Goal: Task Accomplishment & Management: Use online tool/utility

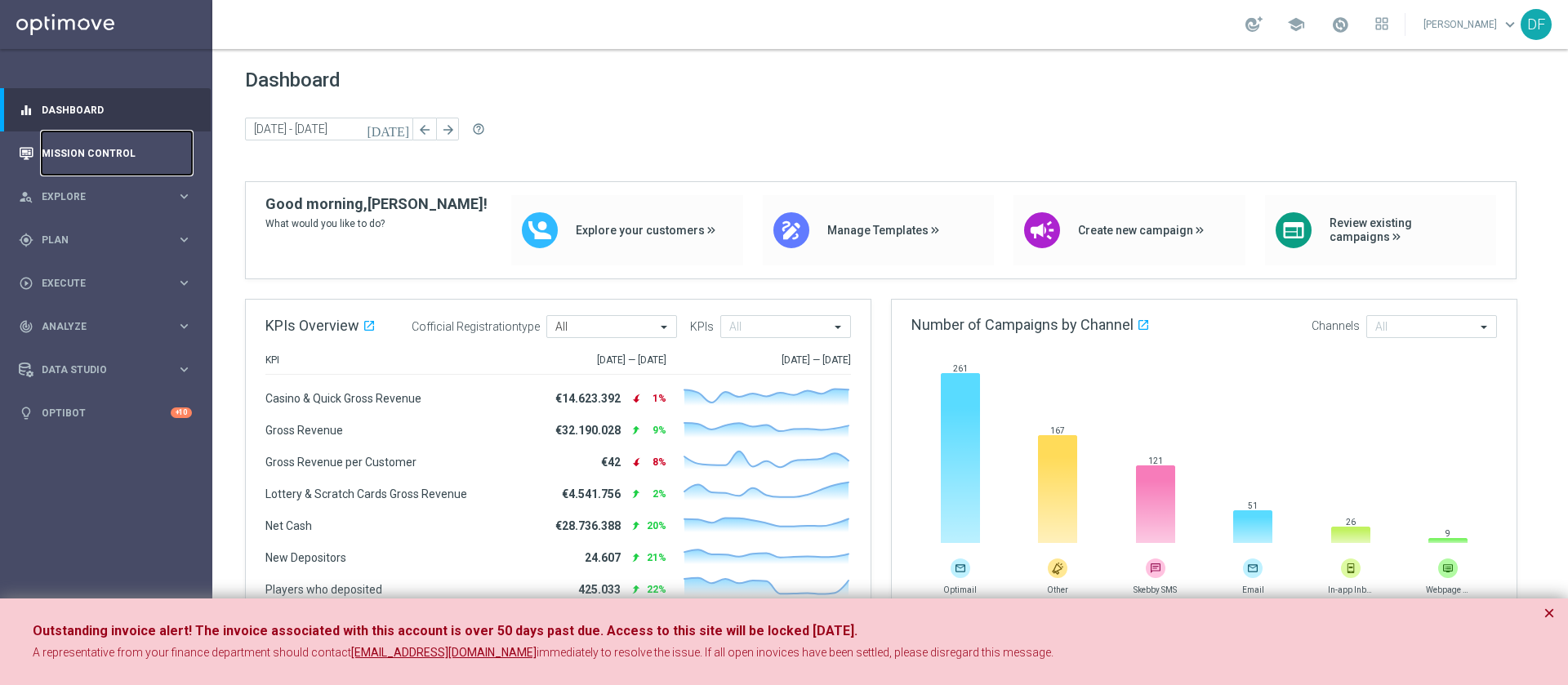
click at [78, 154] on link "Mission Control" at bounding box center [116, 153] width 150 height 44
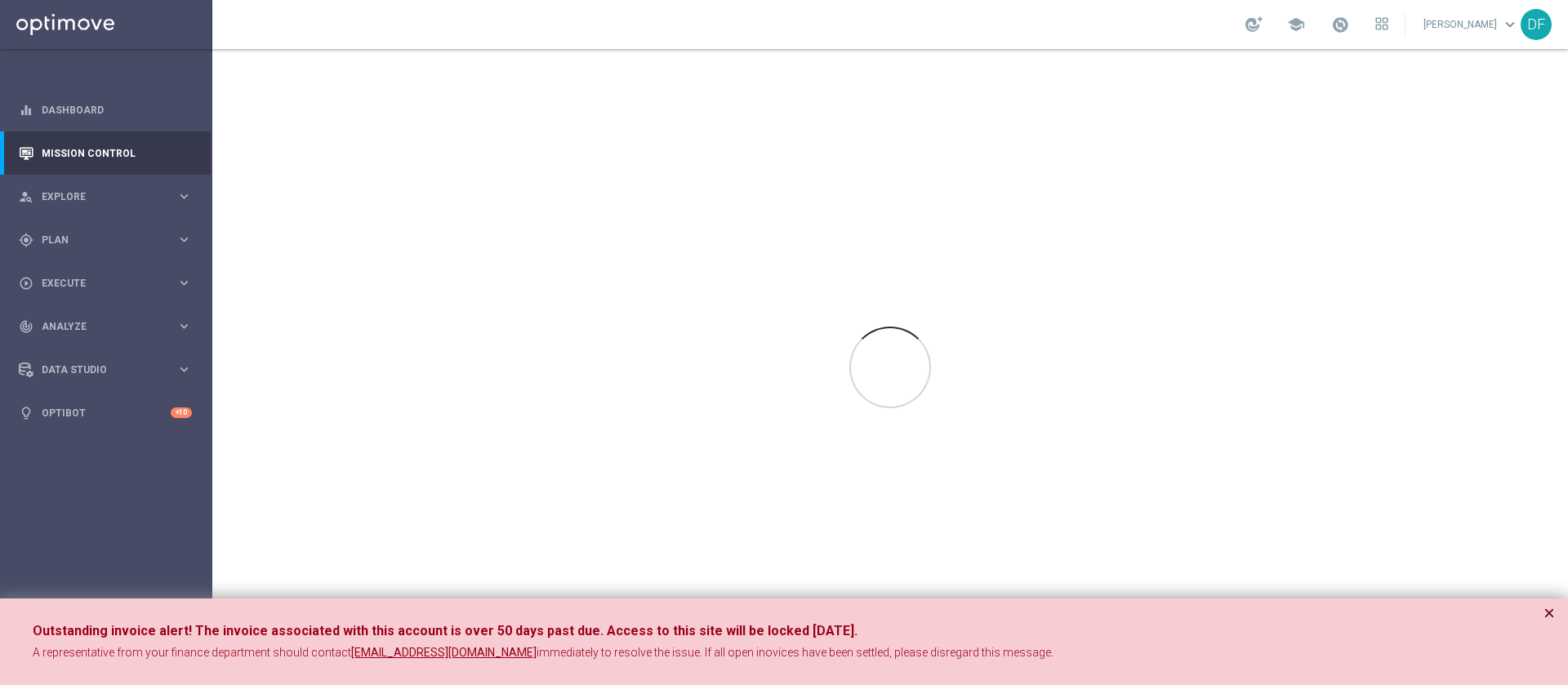
click at [1551, 613] on button "×" at bounding box center [1548, 613] width 11 height 20
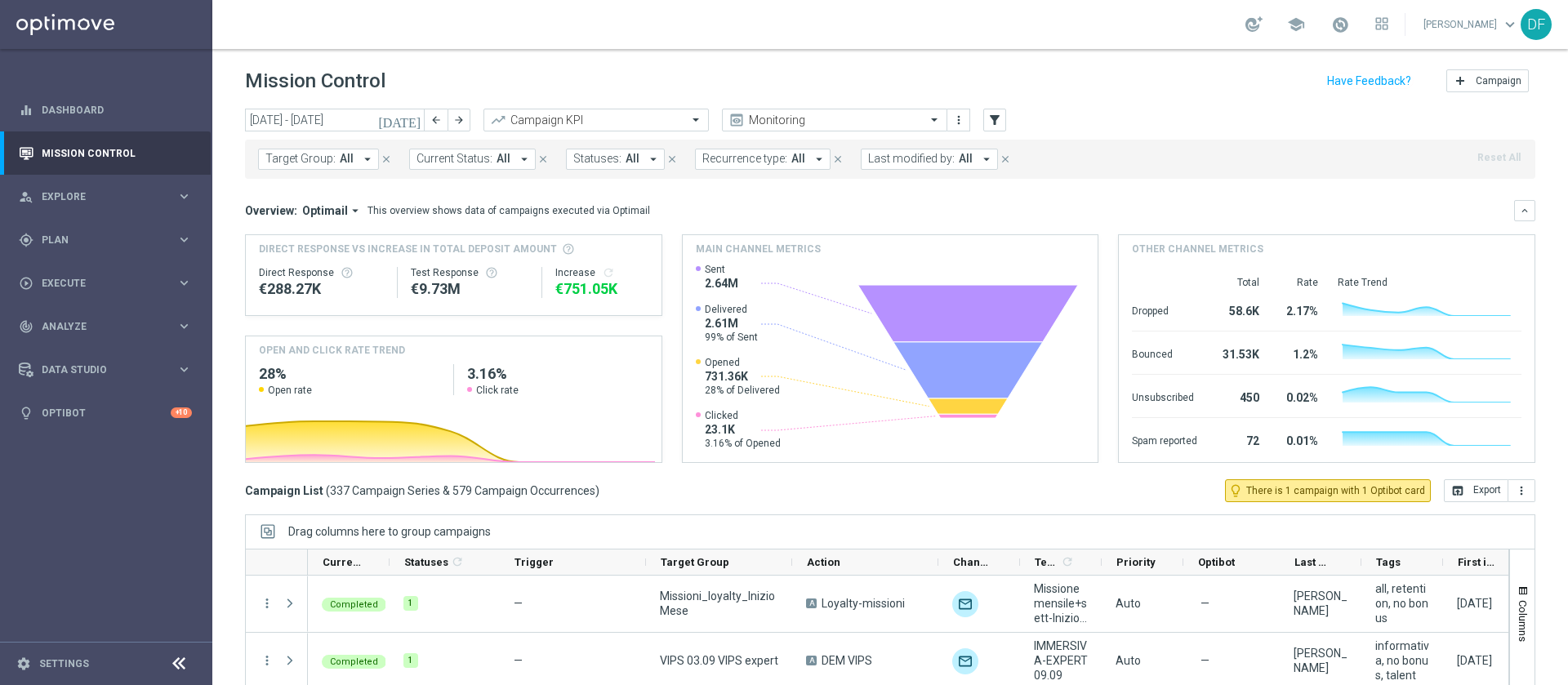
click at [979, 163] on icon "arrow_drop_down" at bounding box center [986, 158] width 15 height 15
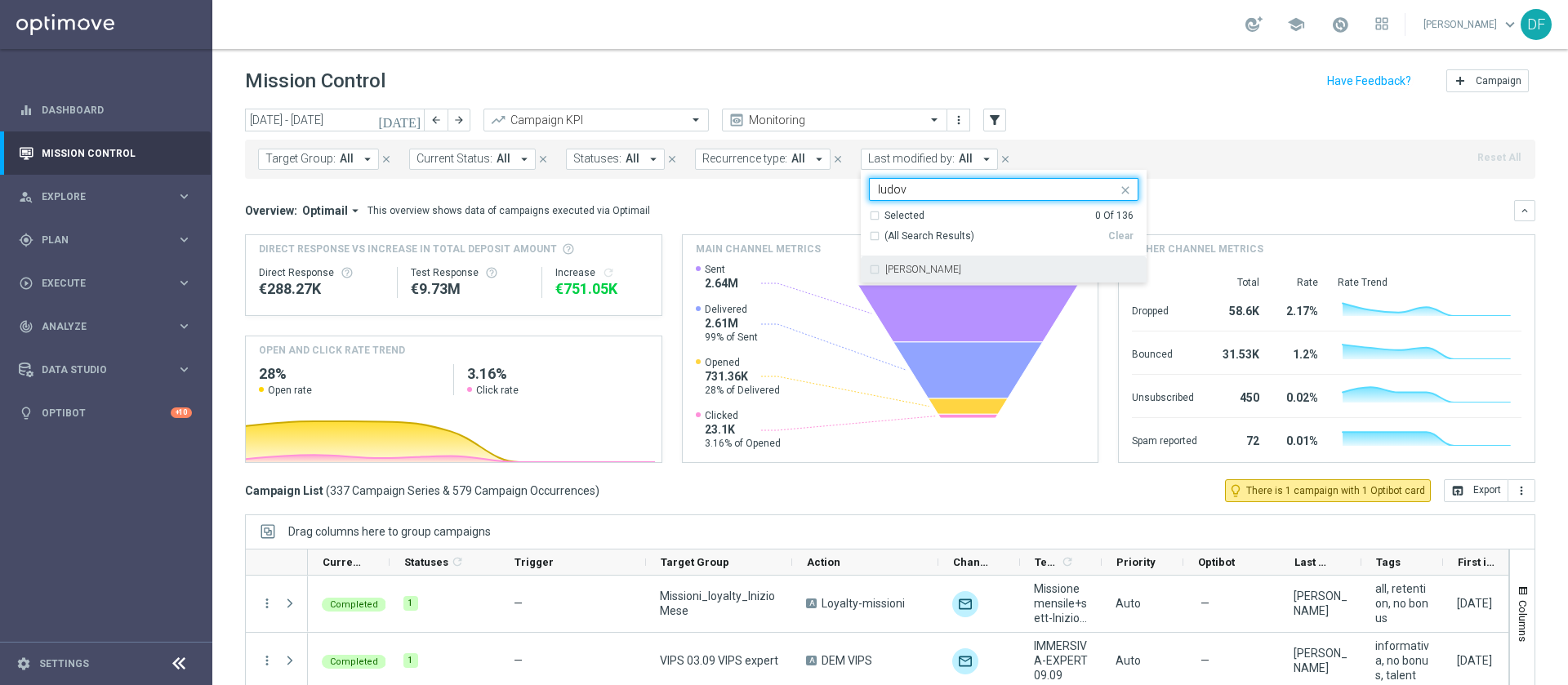
click at [922, 275] on div "[PERSON_NAME]" at bounding box center [1004, 269] width 270 height 27
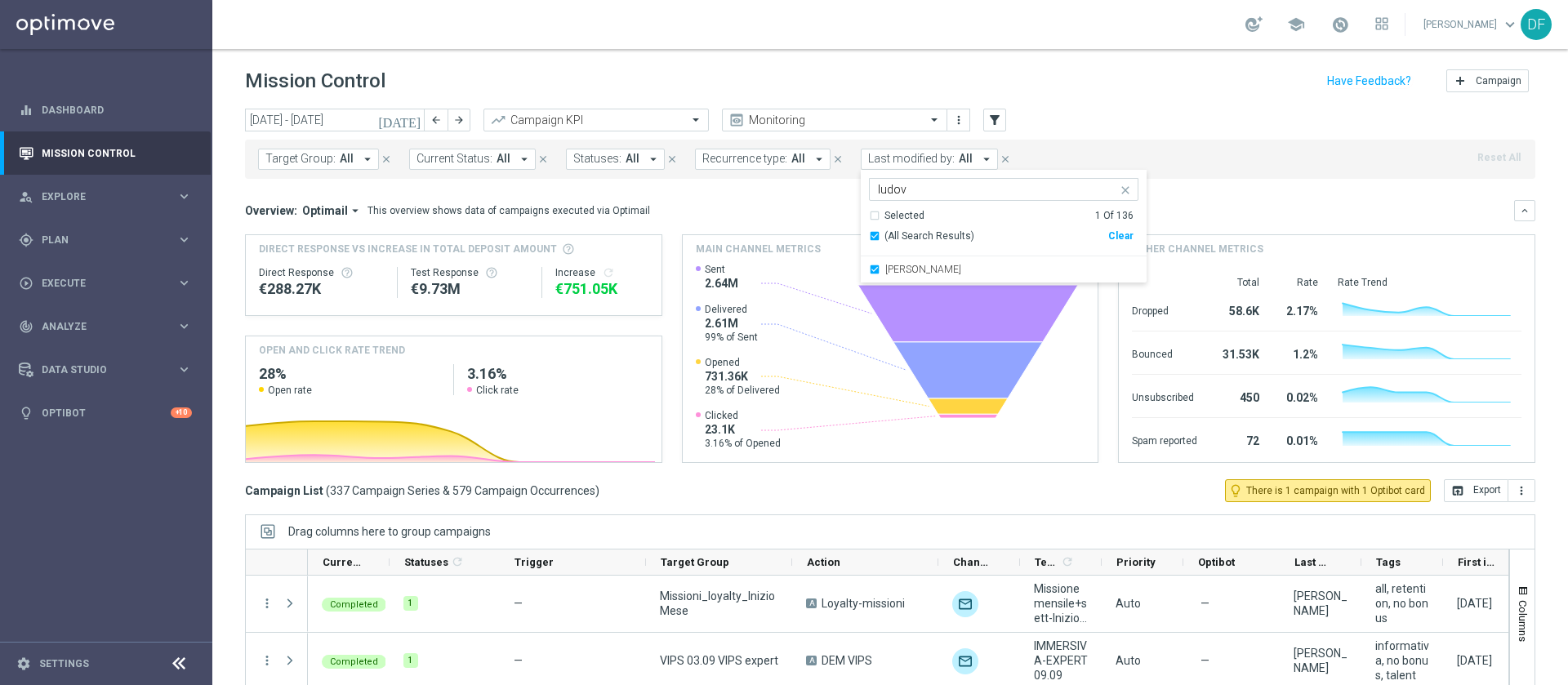
click at [924, 184] on input "ludov" at bounding box center [997, 190] width 239 height 14
type input "l"
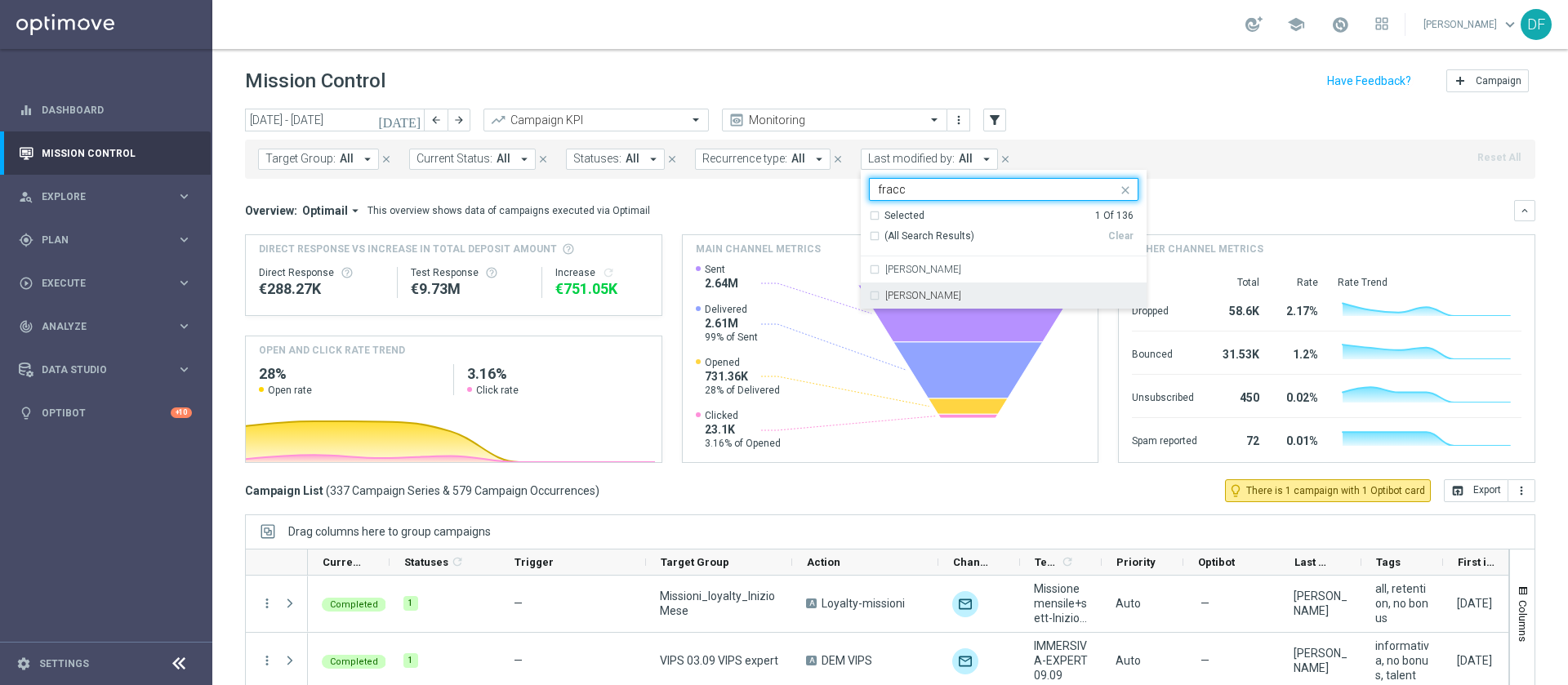
click at [922, 290] on label "[PERSON_NAME]" at bounding box center [923, 295] width 76 height 9
type input "fracc"
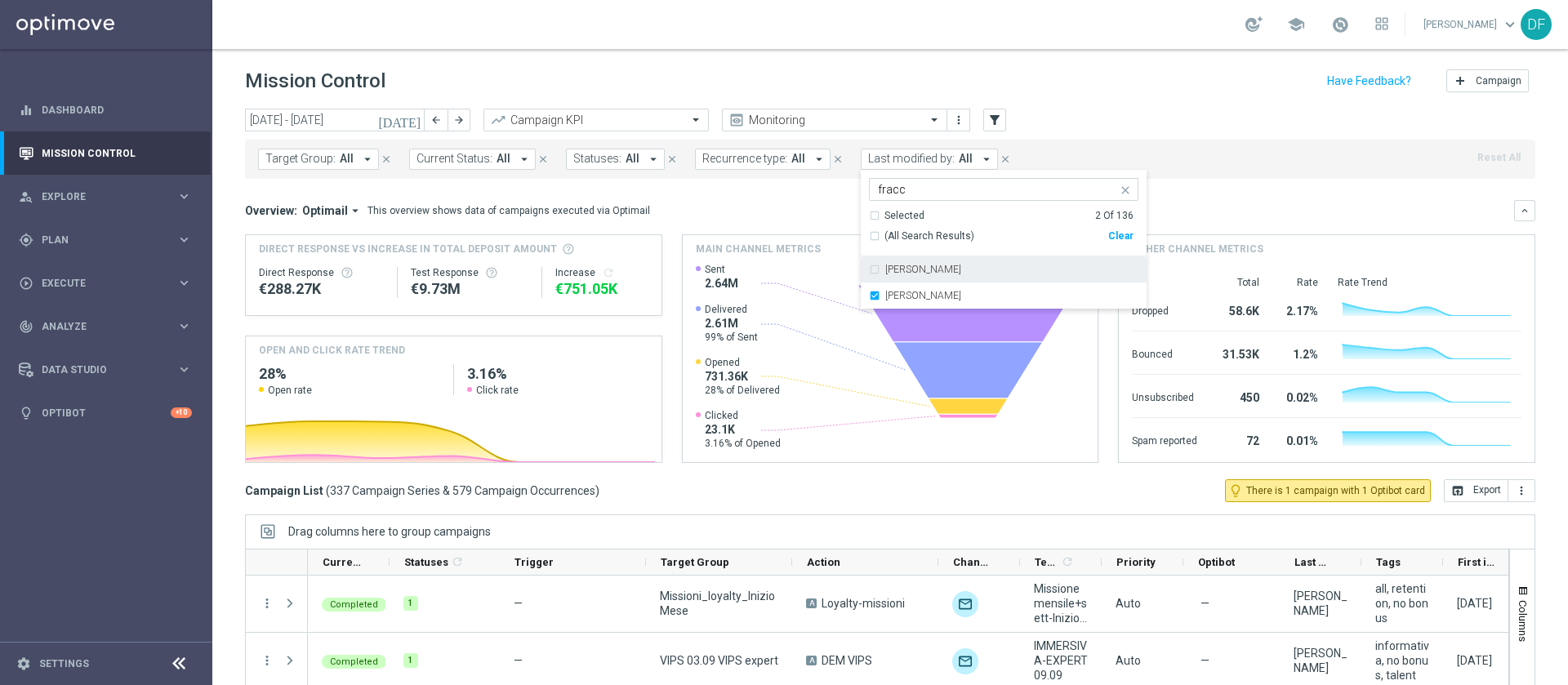
click at [1160, 152] on div "Target Group: All arrow_drop_down close Current Status: All arrow_drop_down clo…" at bounding box center [890, 159] width 1291 height 39
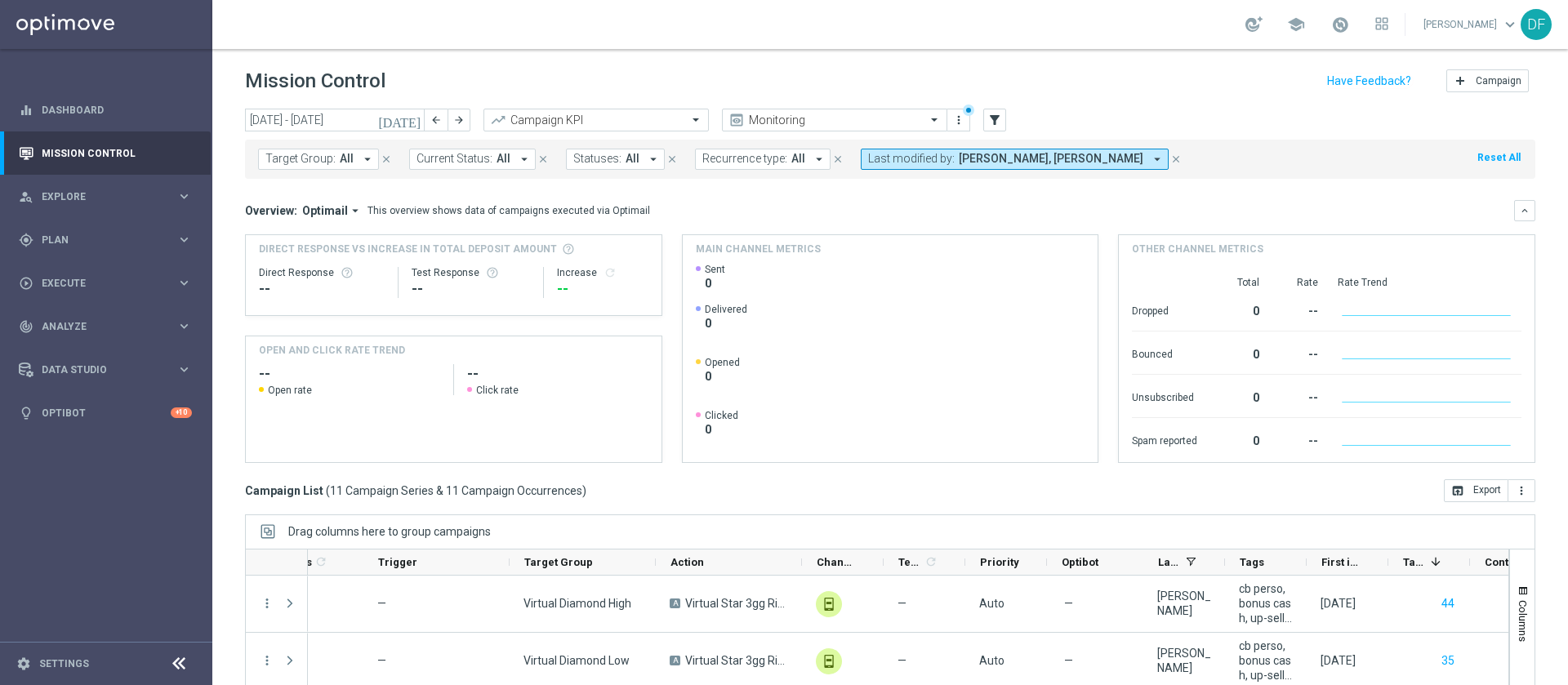
click at [413, 122] on icon "[DATE]" at bounding box center [399, 120] width 44 height 15
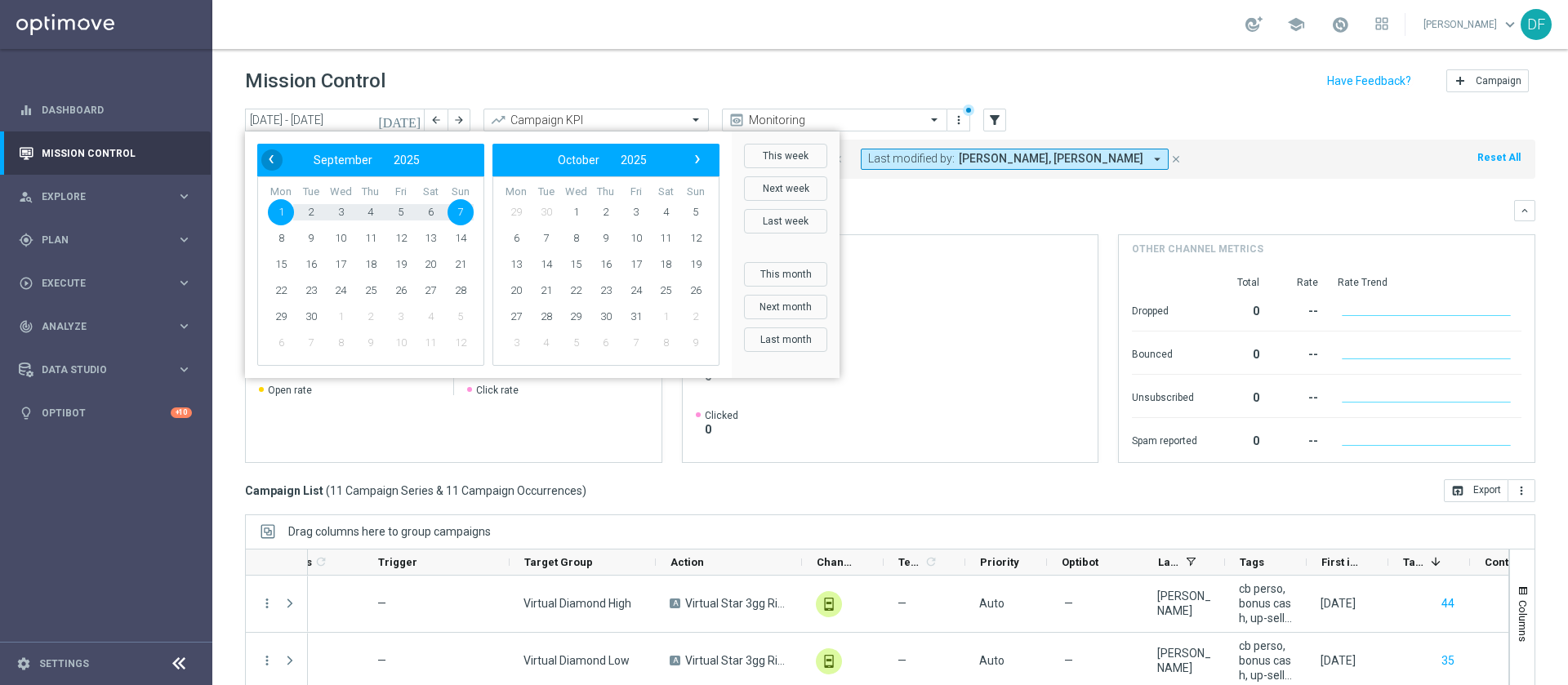
click at [265, 159] on span "‹" at bounding box center [271, 159] width 21 height 21
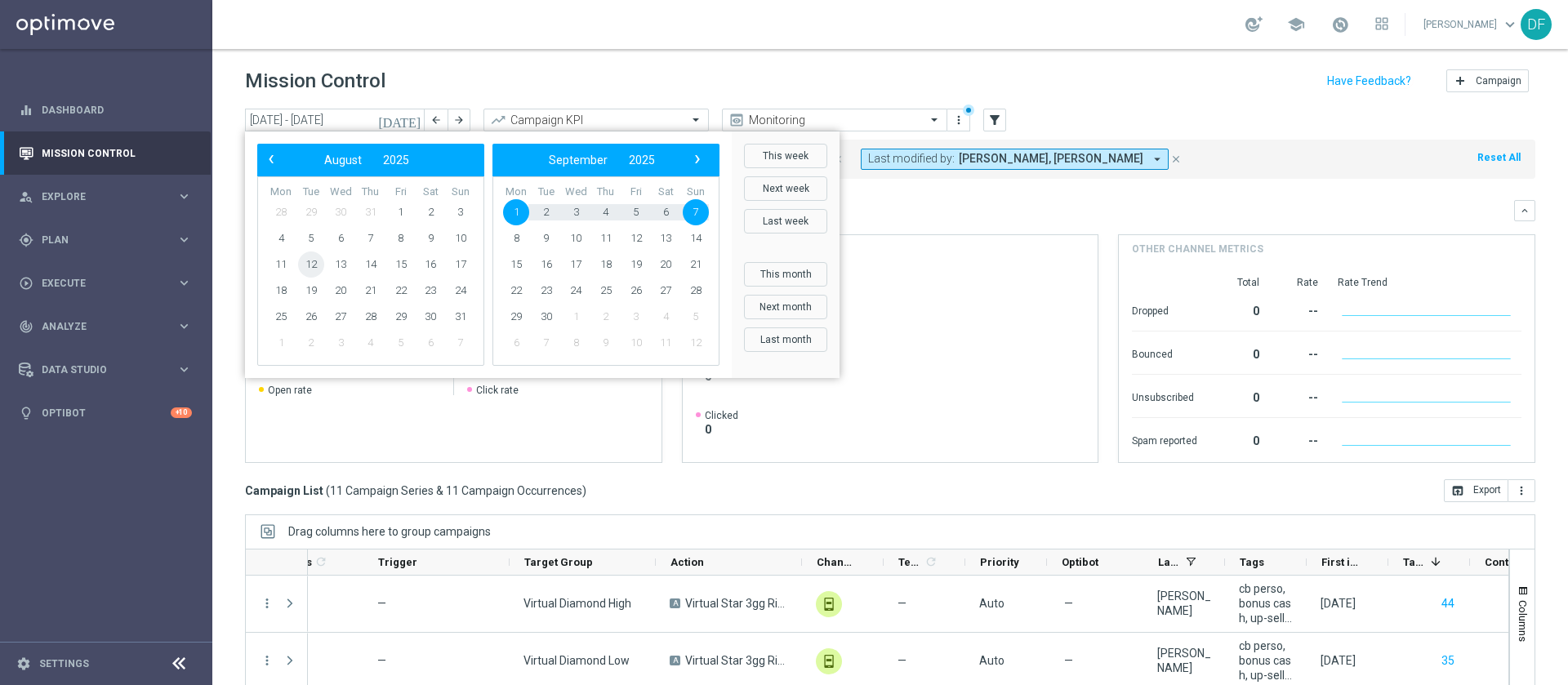
click at [313, 265] on span "12" at bounding box center [311, 265] width 27 height 27
click at [427, 268] on span "16" at bounding box center [430, 265] width 27 height 27
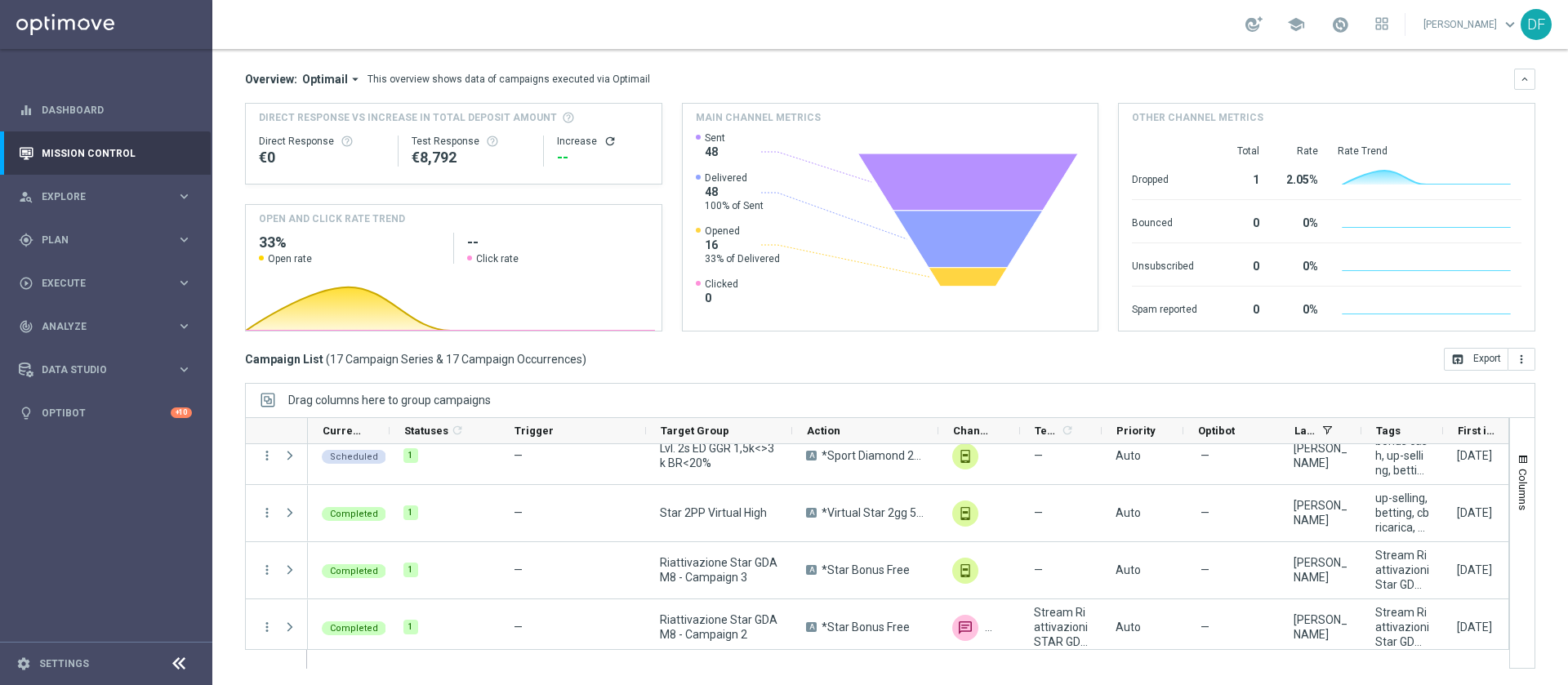
scroll to position [766, 0]
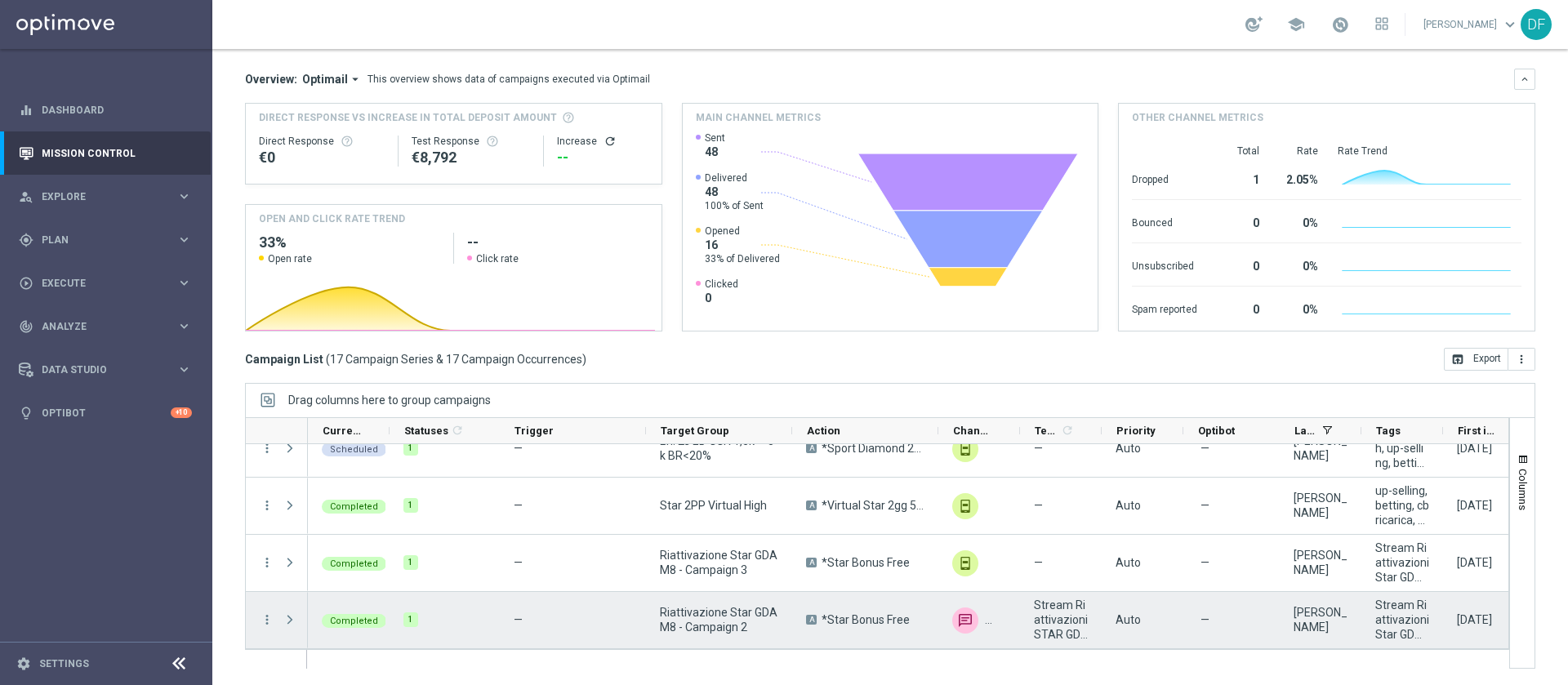
click at [290, 616] on span at bounding box center [289, 619] width 15 height 13
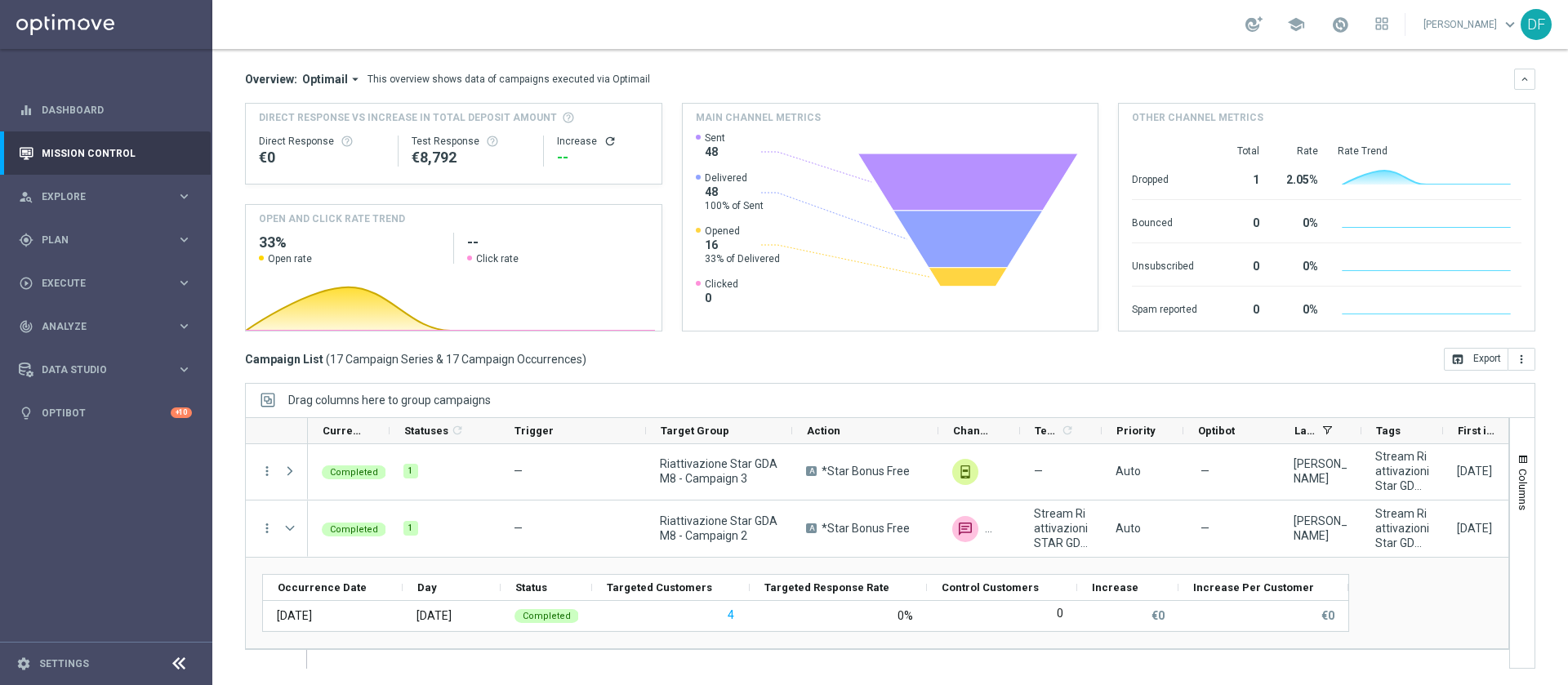
scroll to position [0, 0]
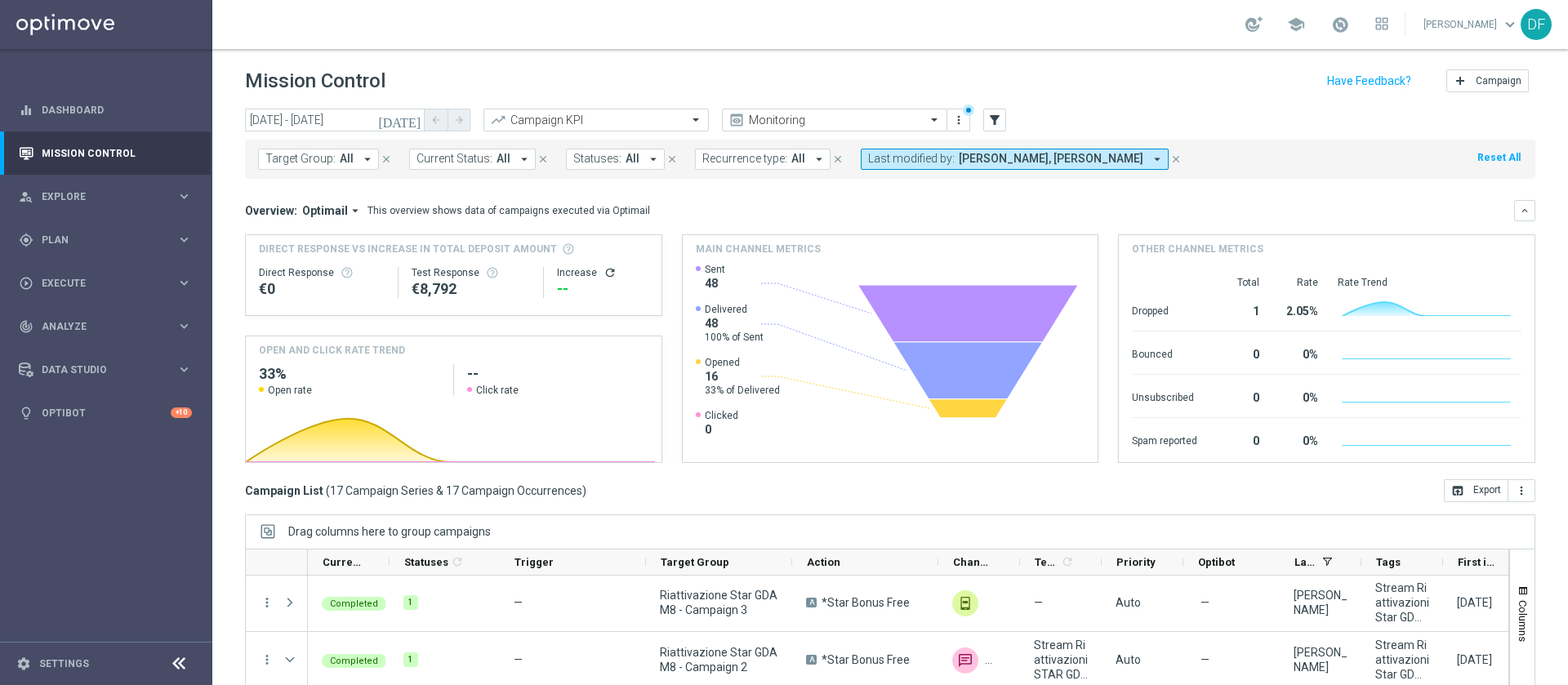
click at [414, 120] on icon "[DATE]" at bounding box center [399, 120] width 44 height 15
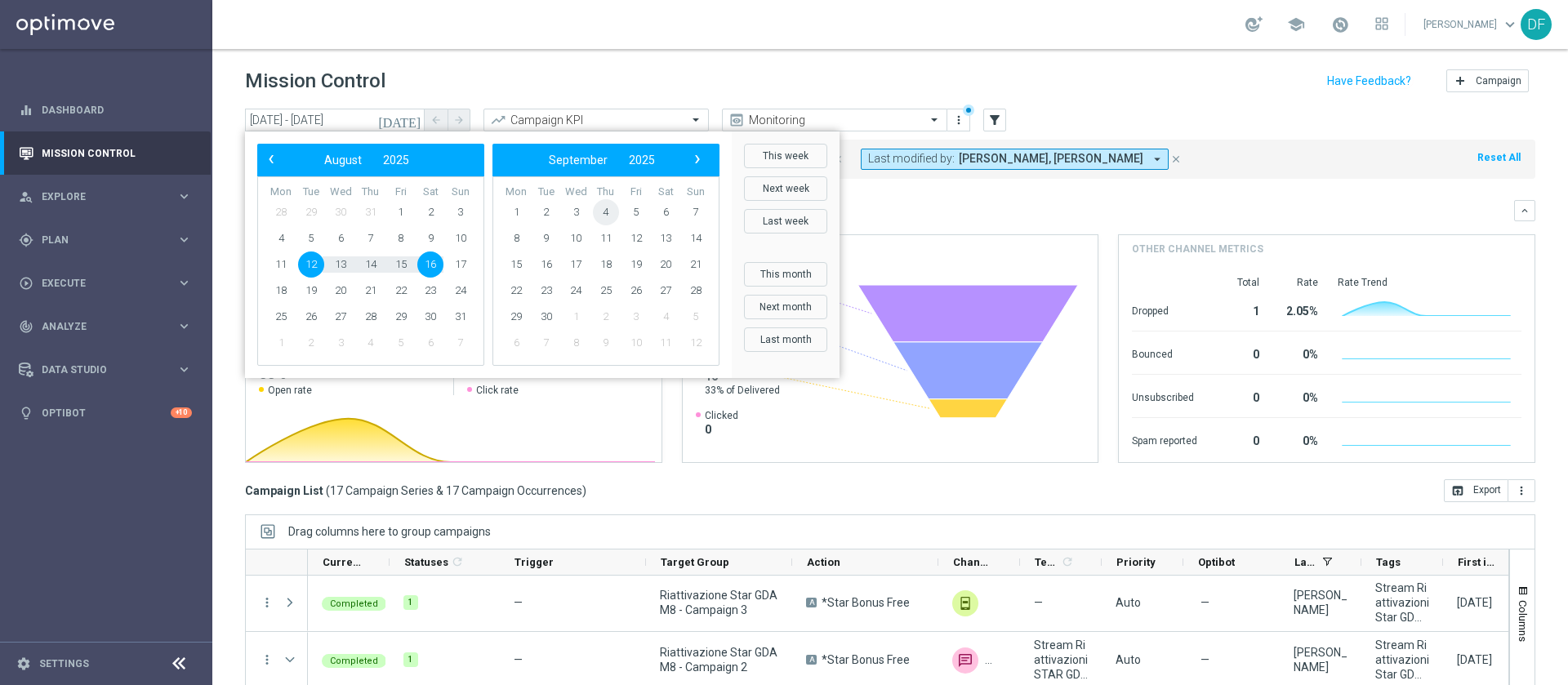
click at [608, 210] on span "4" at bounding box center [605, 212] width 27 height 27
click at [405, 211] on span "5" at bounding box center [401, 212] width 27 height 27
type input "[DATE] - [DATE]"
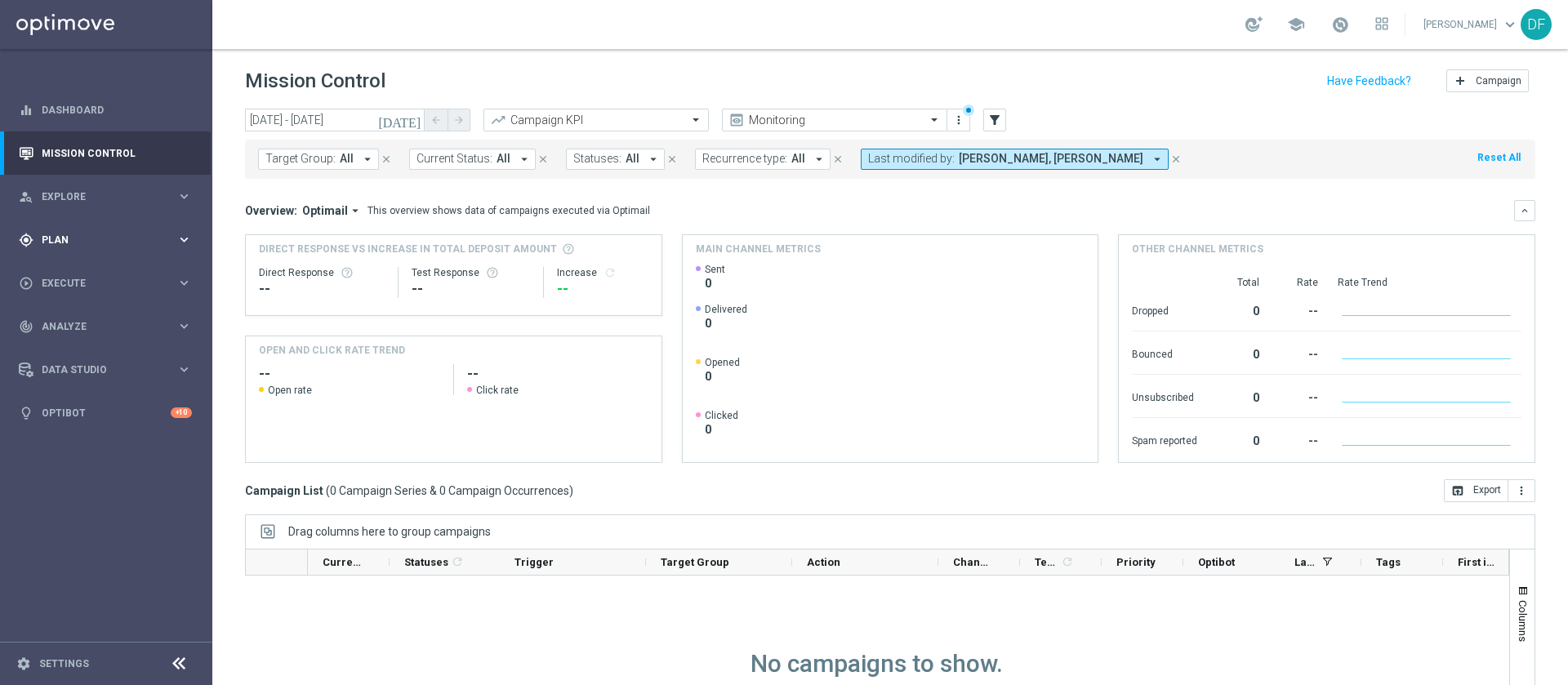
click at [61, 240] on span "Plan" at bounding box center [109, 240] width 134 height 9
click at [63, 345] on link "Streams" at bounding box center [106, 347] width 128 height 13
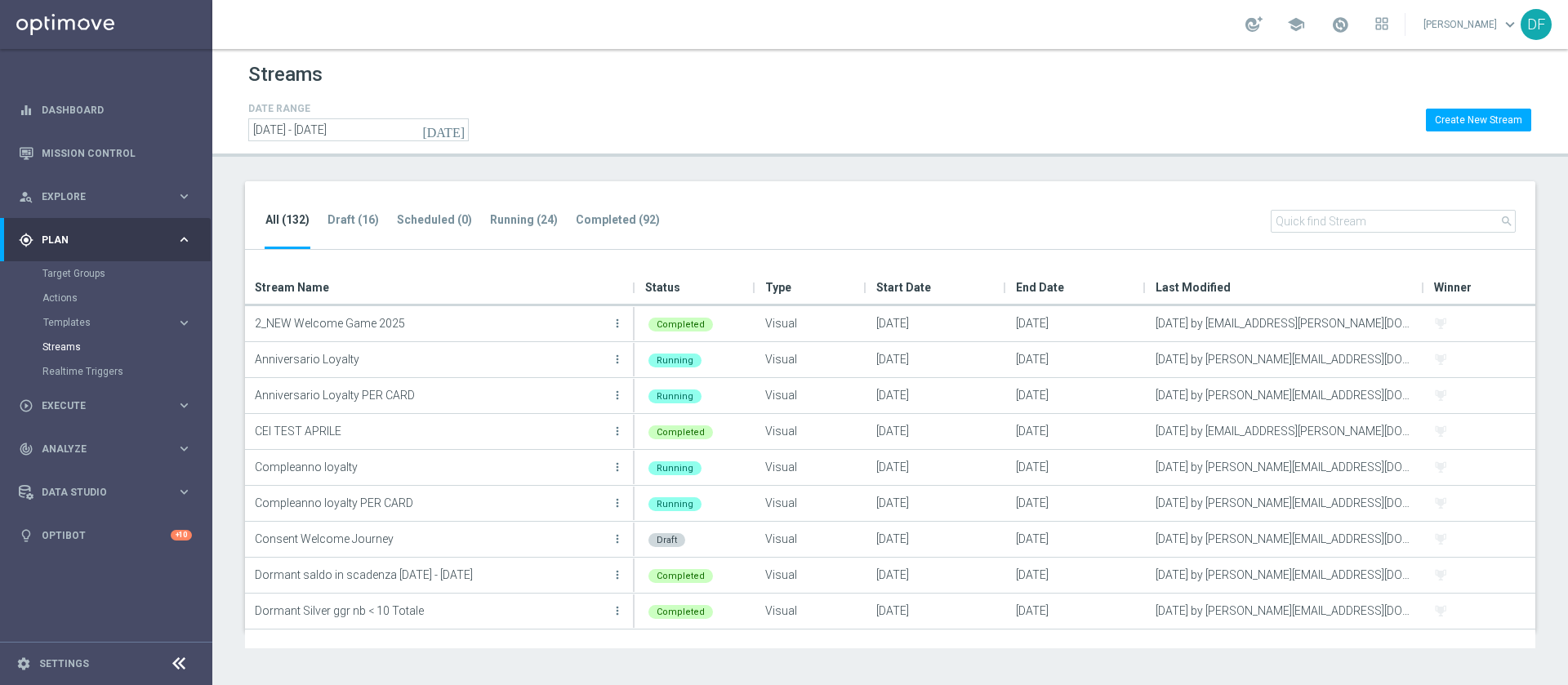
click at [1373, 215] on input "text" at bounding box center [1393, 221] width 245 height 23
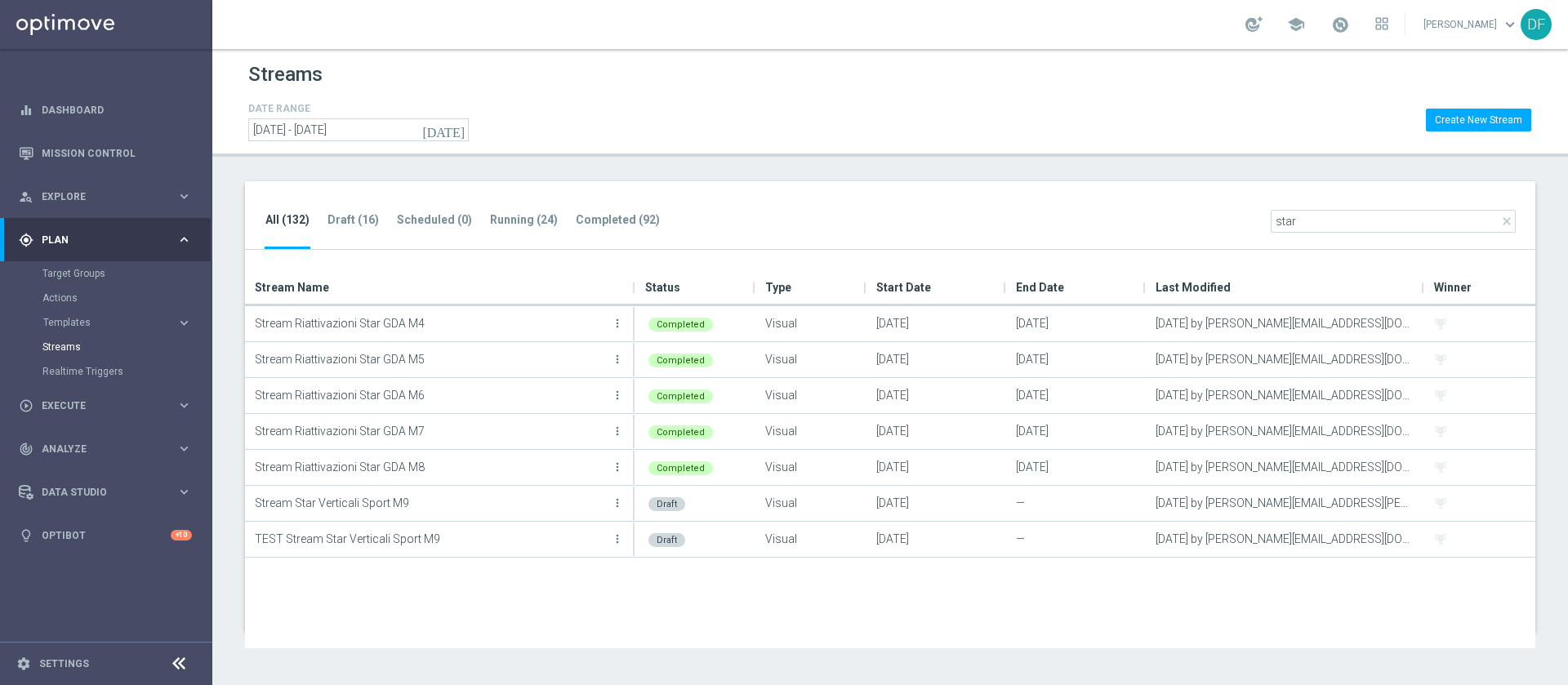
type input "star"
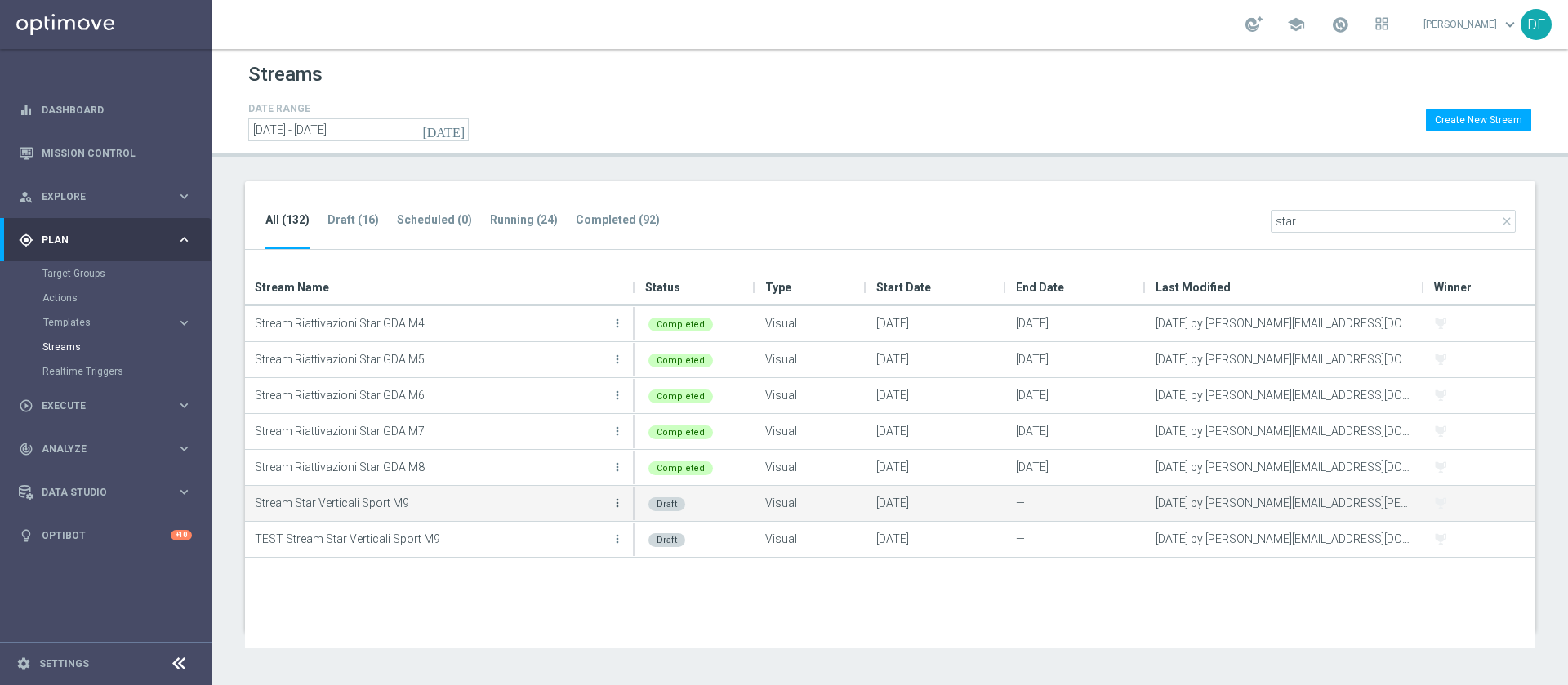
click at [617, 505] on icon "more_vert" at bounding box center [617, 503] width 13 height 13
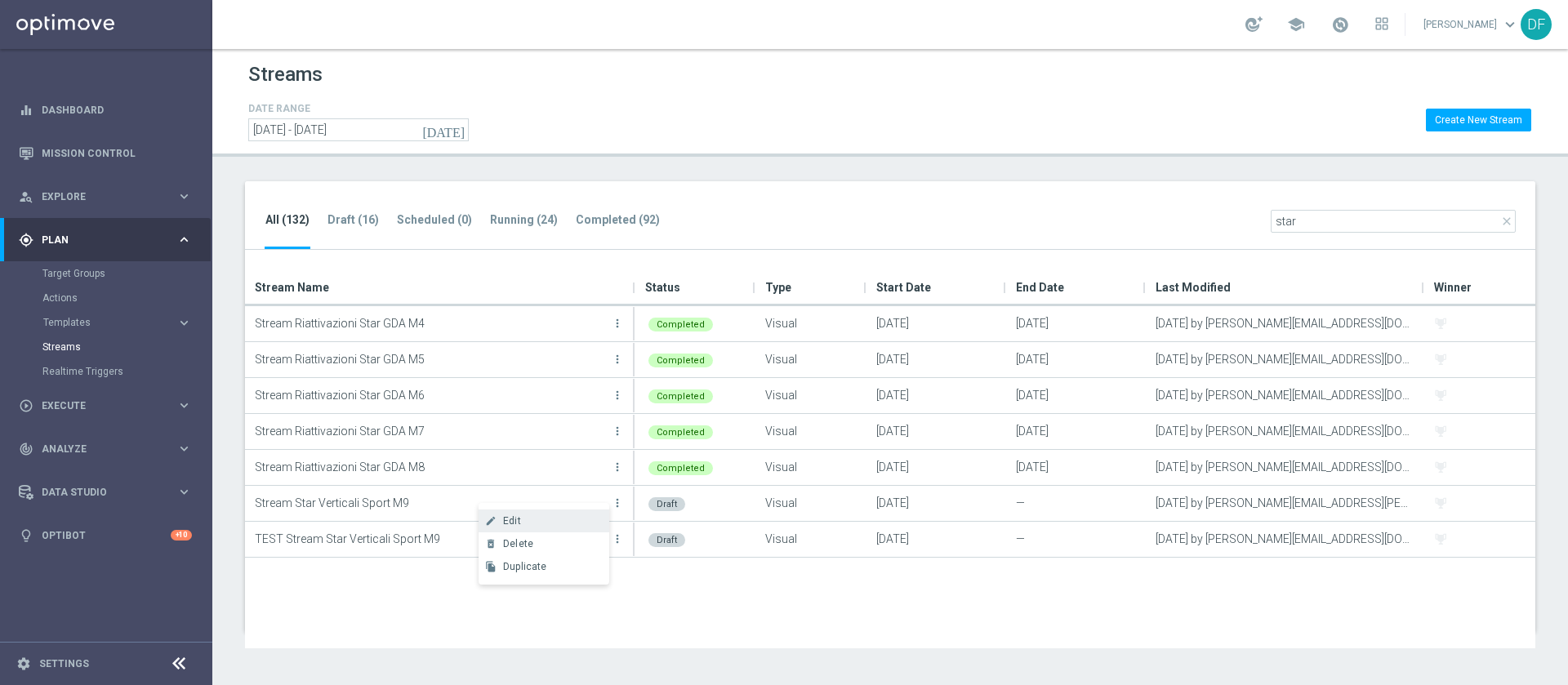
click at [540, 527] on div "create Edit" at bounding box center [544, 521] width 131 height 23
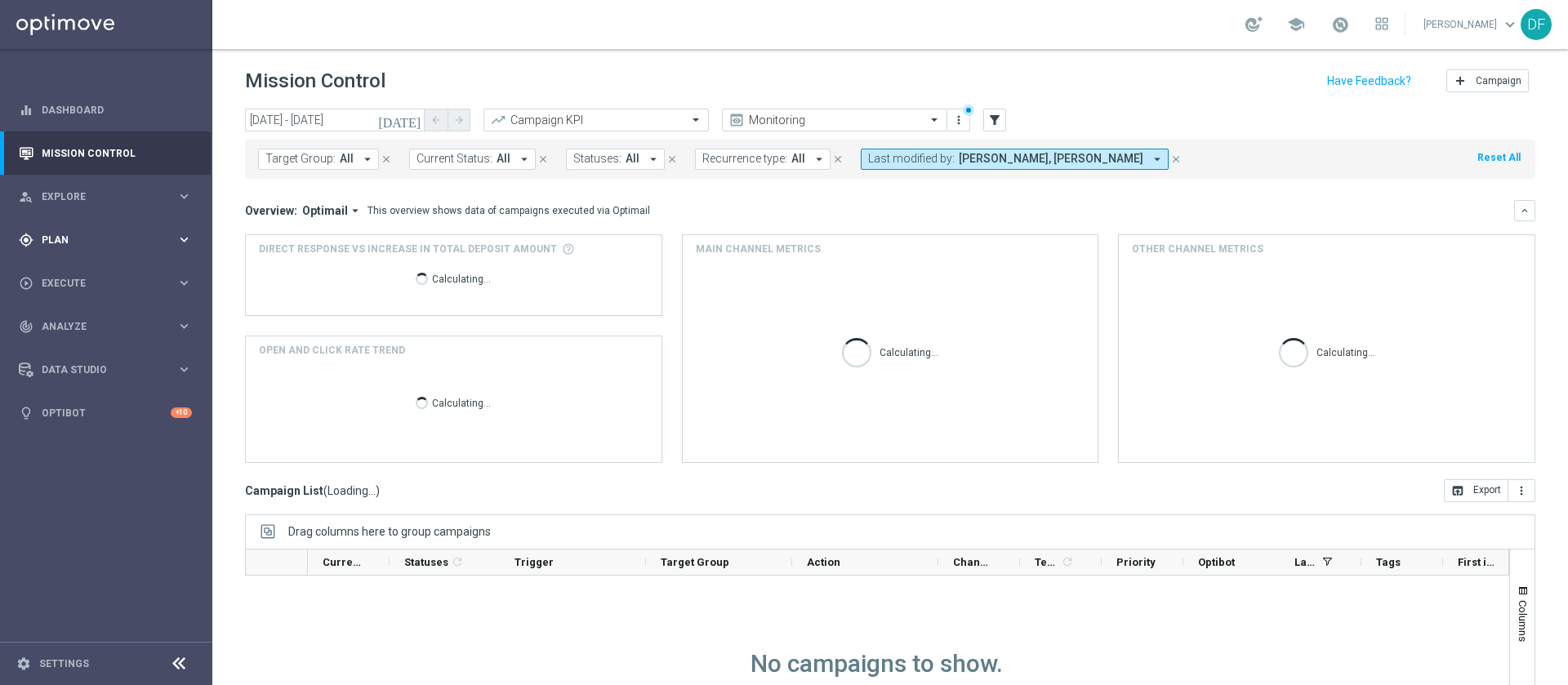
click at [51, 238] on span "Plan" at bounding box center [109, 240] width 134 height 9
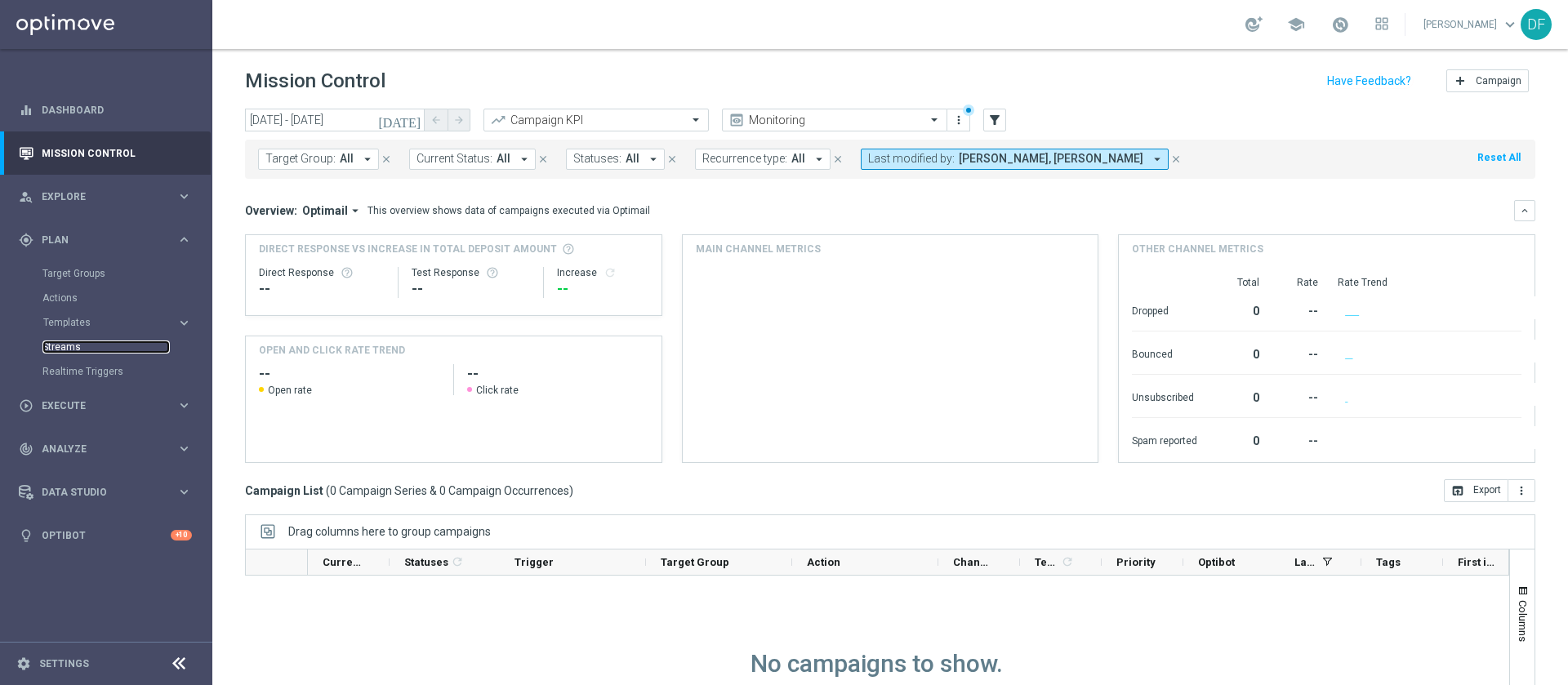
click at [79, 342] on link "Streams" at bounding box center [106, 347] width 128 height 13
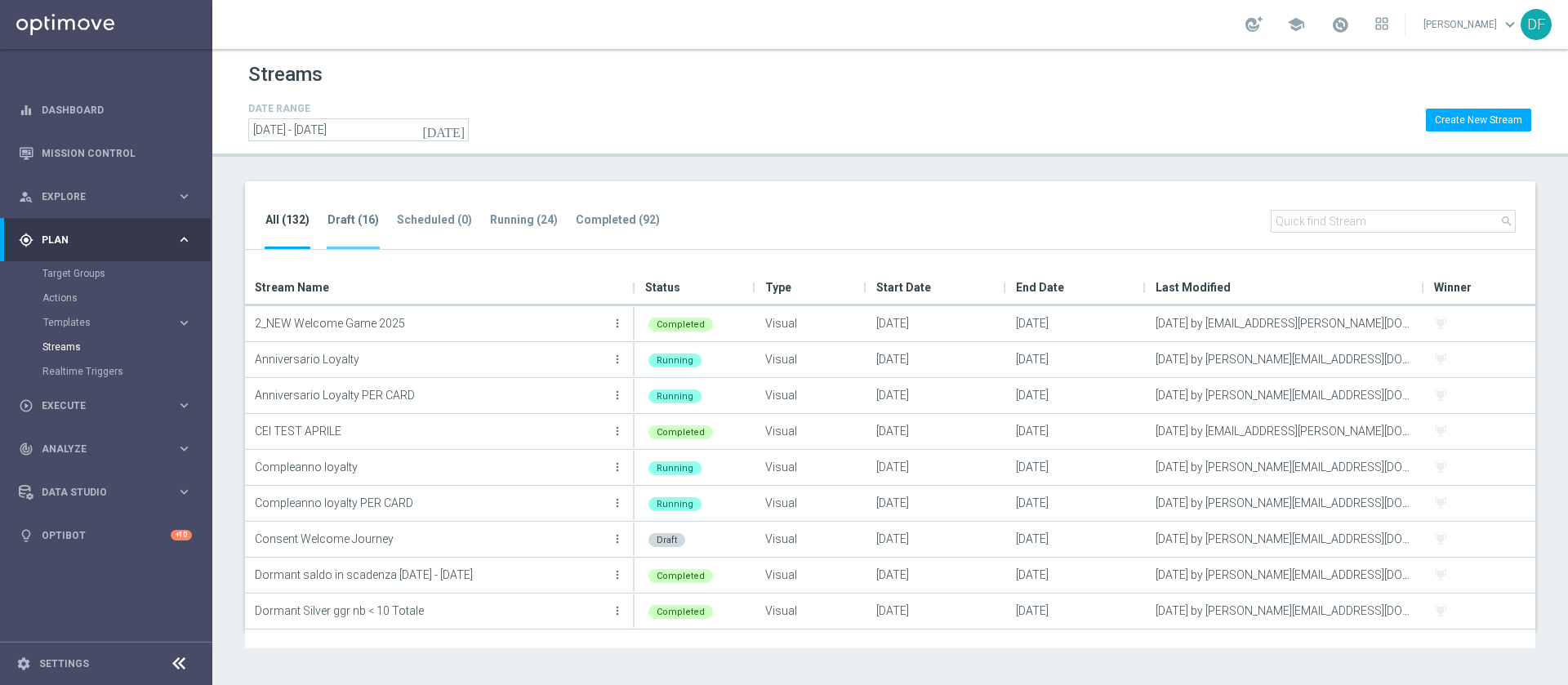
click at [361, 214] on tab-header "Draft (16)" at bounding box center [353, 220] width 51 height 14
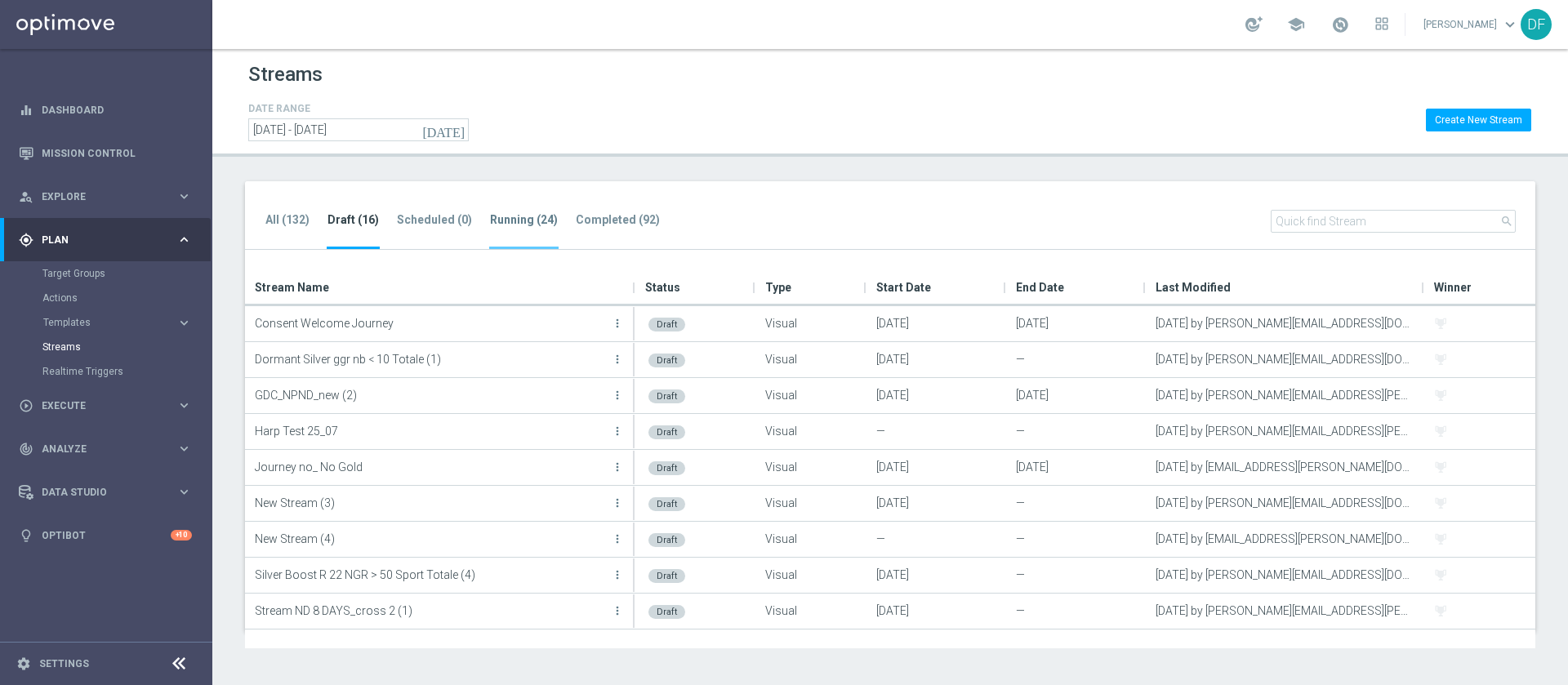
click at [520, 223] on tab-header "Running (24)" at bounding box center [523, 220] width 68 height 14
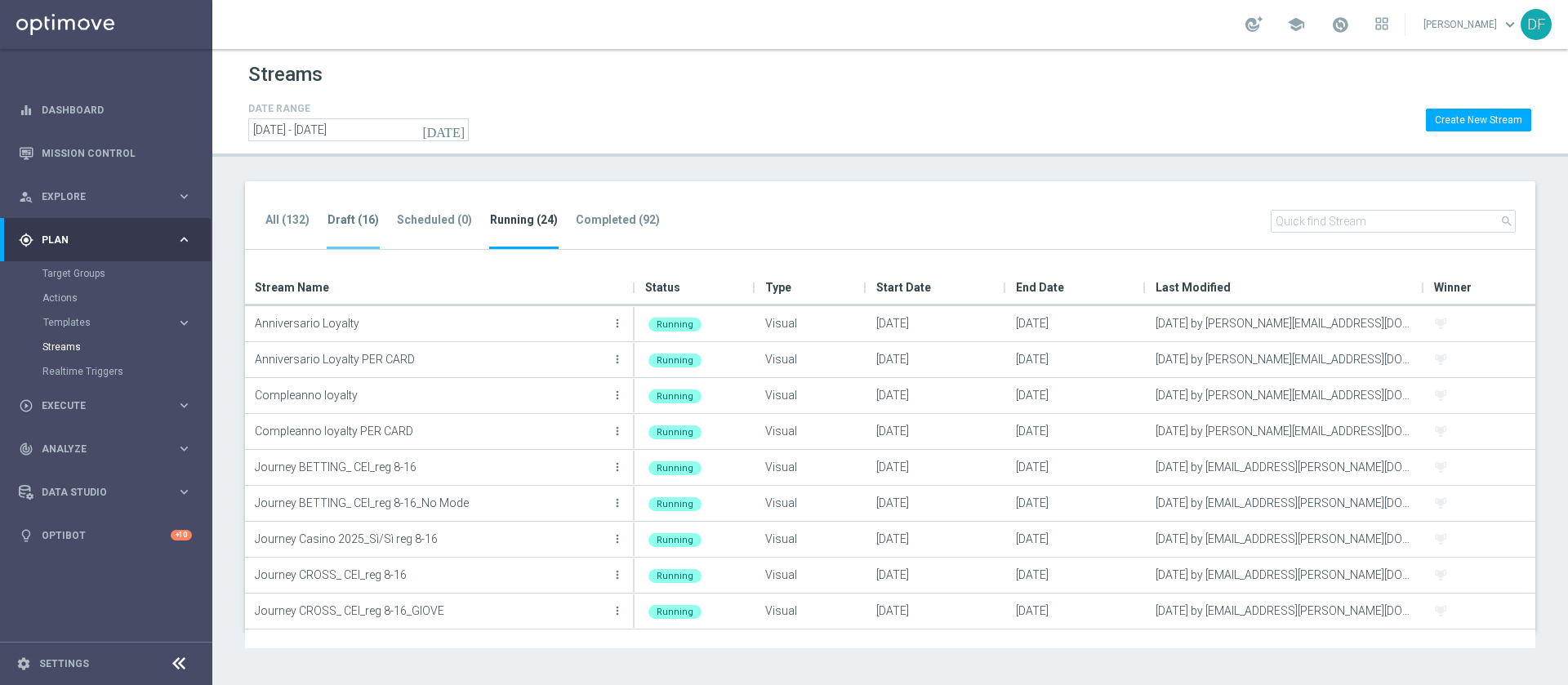
click at [361, 213] on tab-header "Draft (16)" at bounding box center [353, 220] width 51 height 14
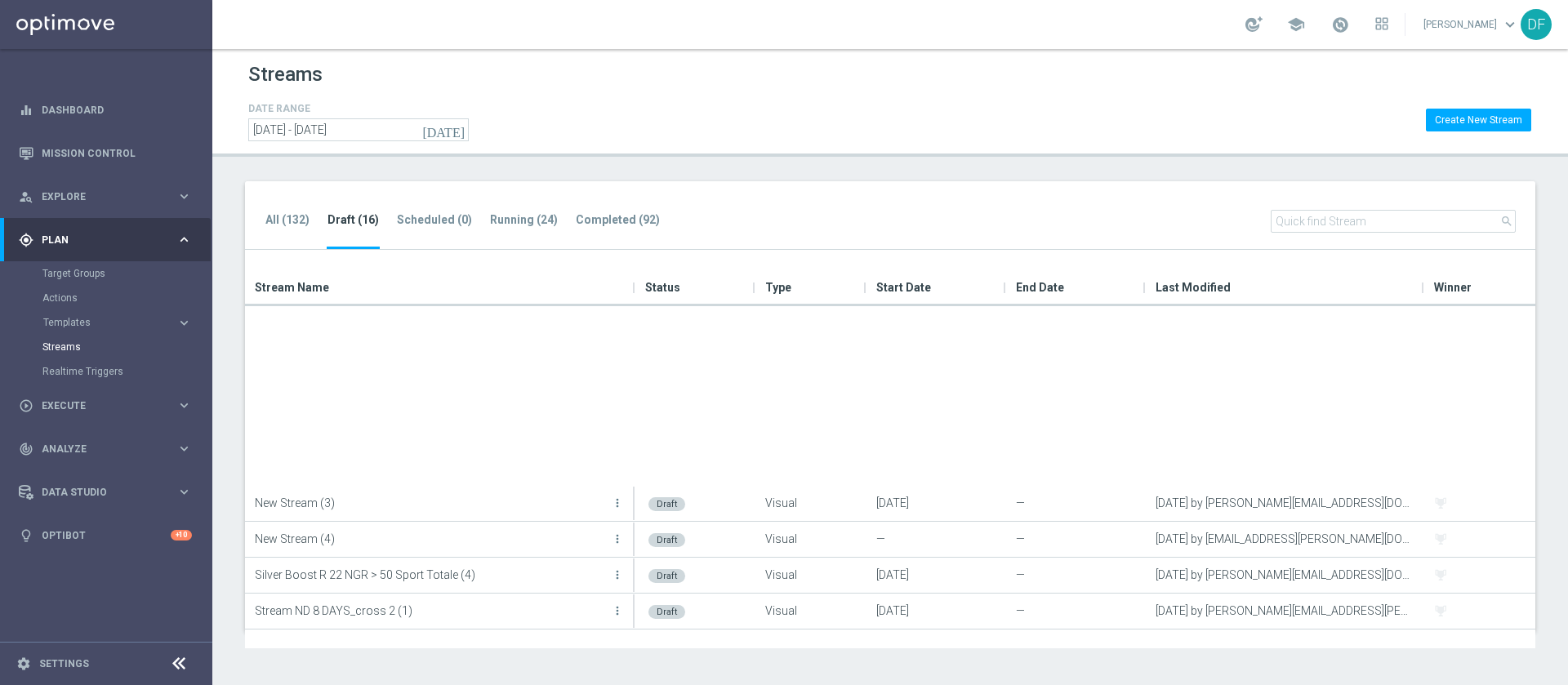
scroll to position [252, 0]
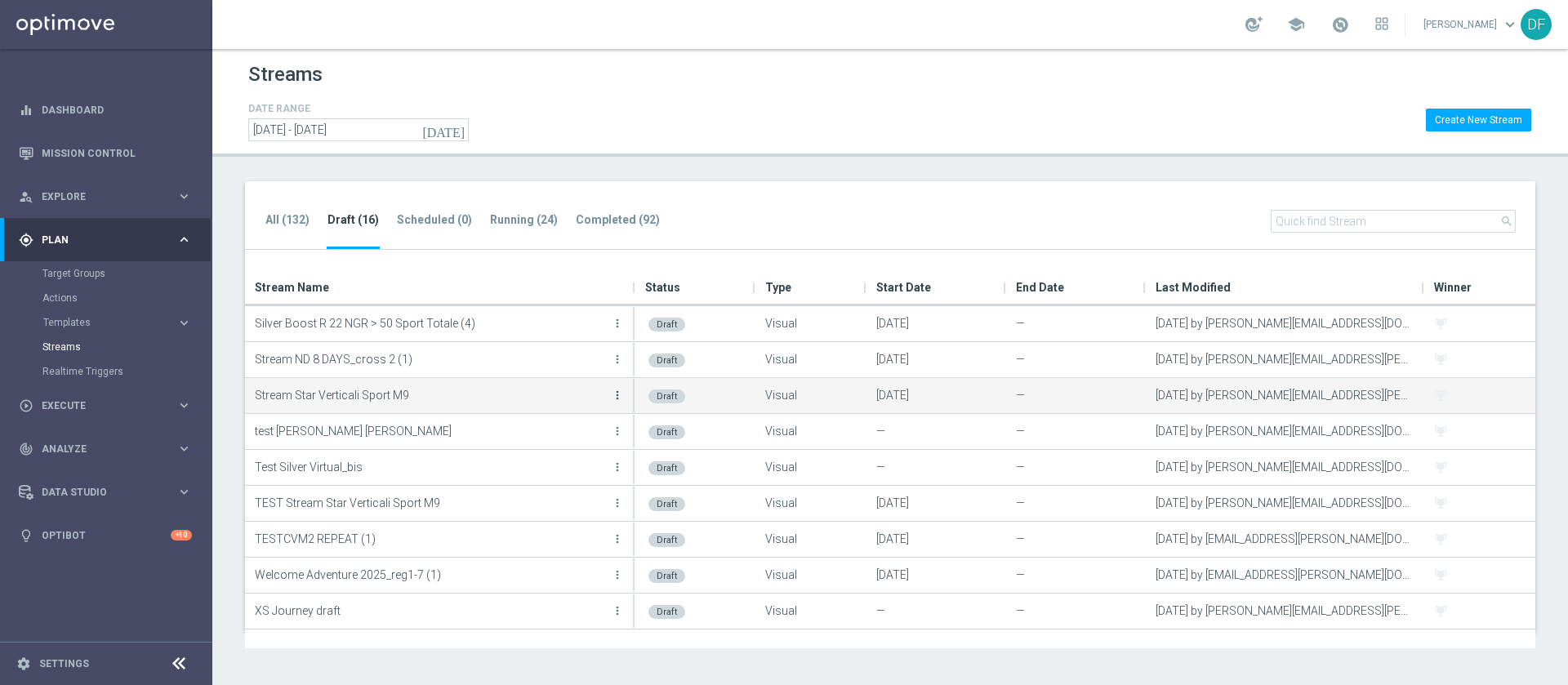
click at [617, 396] on icon "more_vert" at bounding box center [617, 395] width 13 height 13
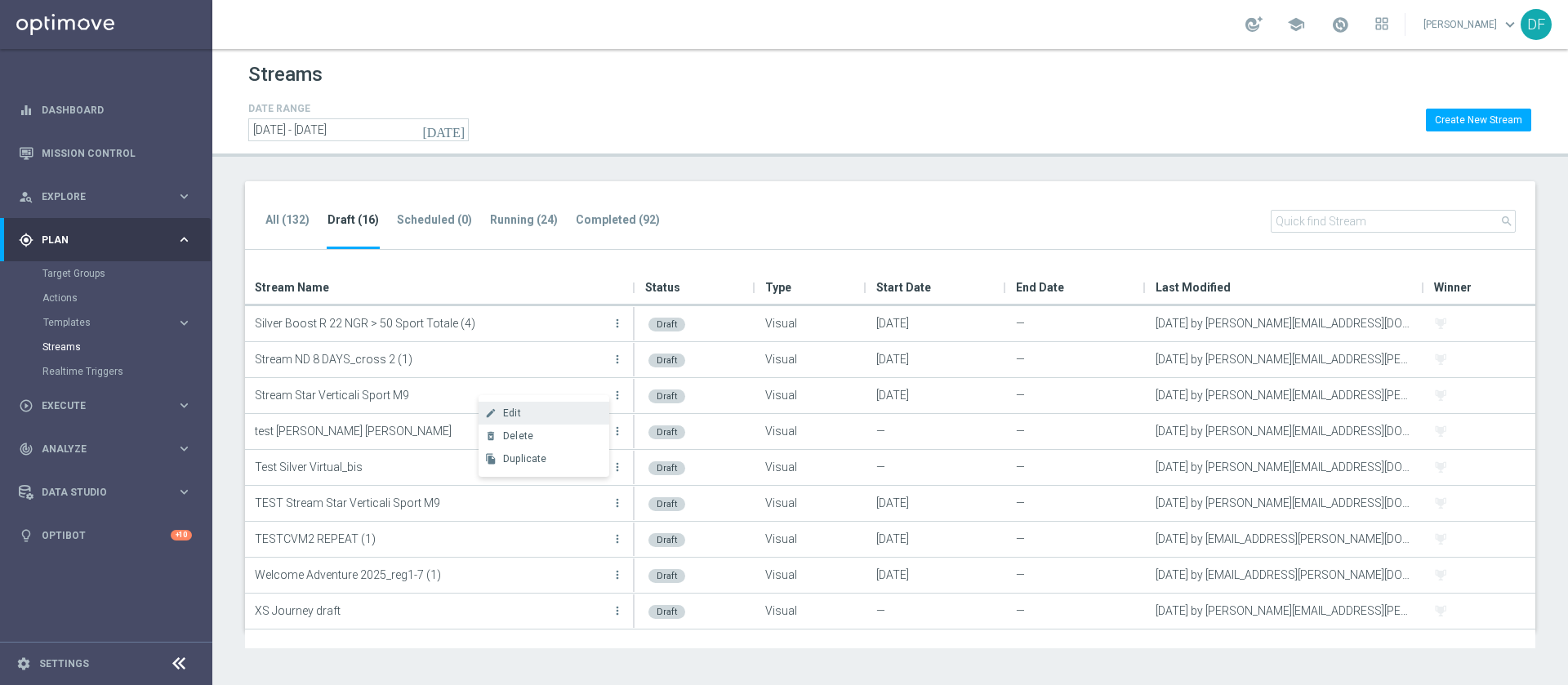
click at [587, 412] on div "Edit" at bounding box center [551, 413] width 98 height 11
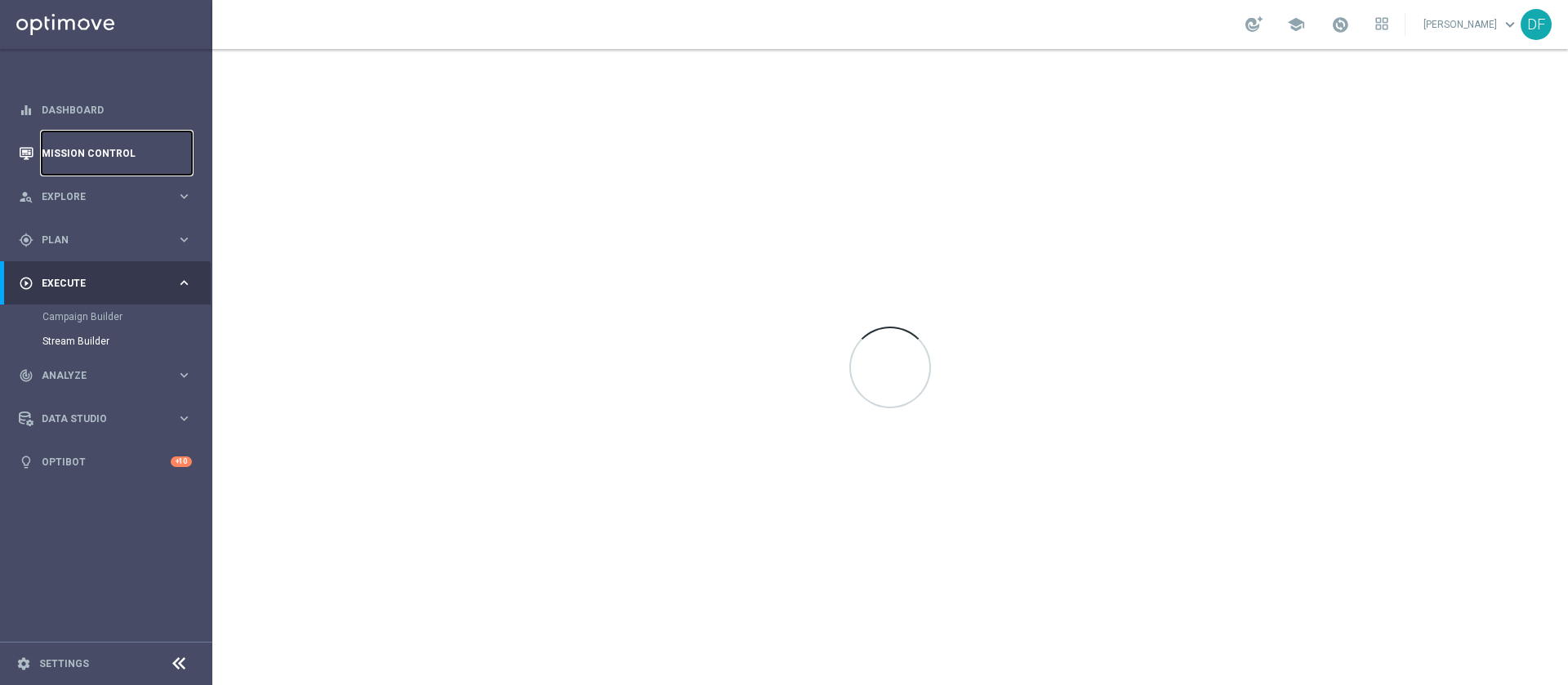
click at [92, 152] on link "Mission Control" at bounding box center [116, 153] width 150 height 44
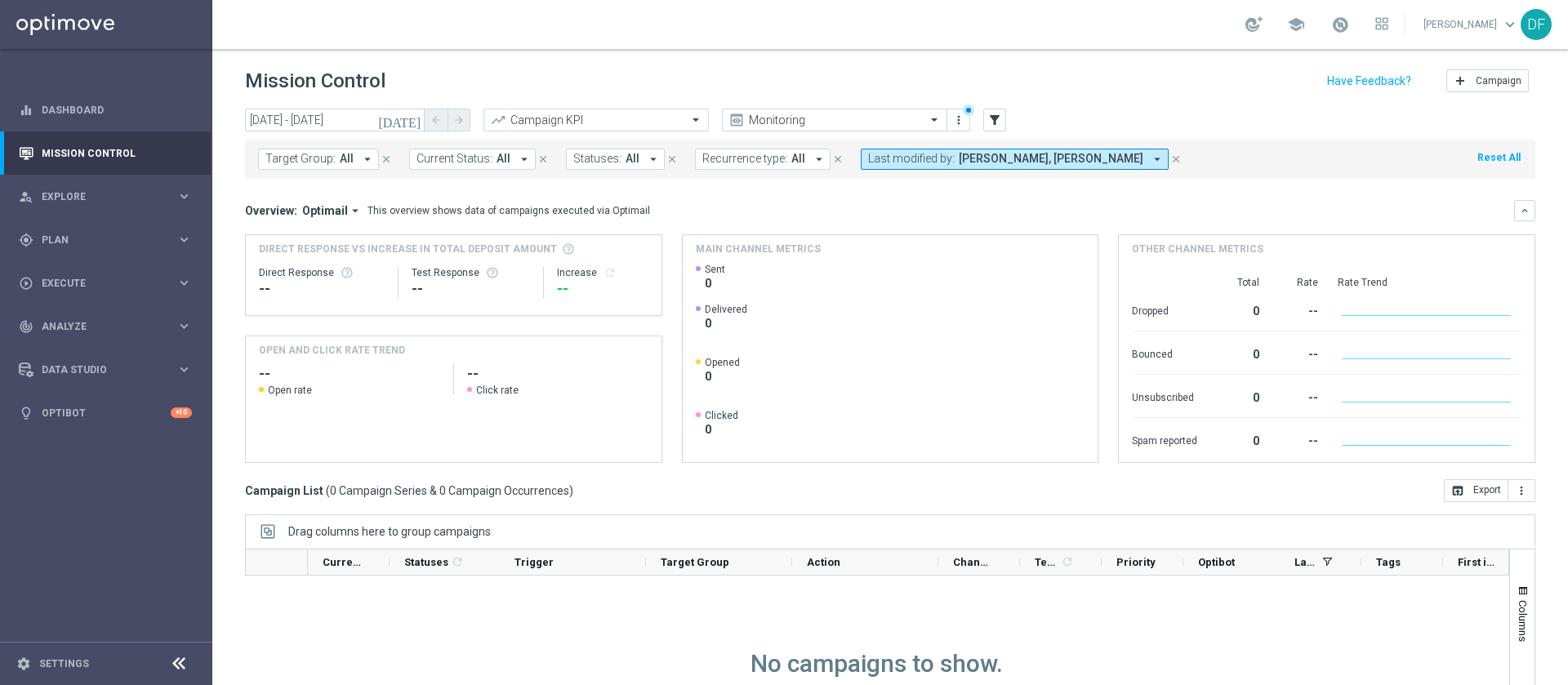
click at [1160, 153] on icon "arrow_drop_down" at bounding box center [1157, 158] width 15 height 15
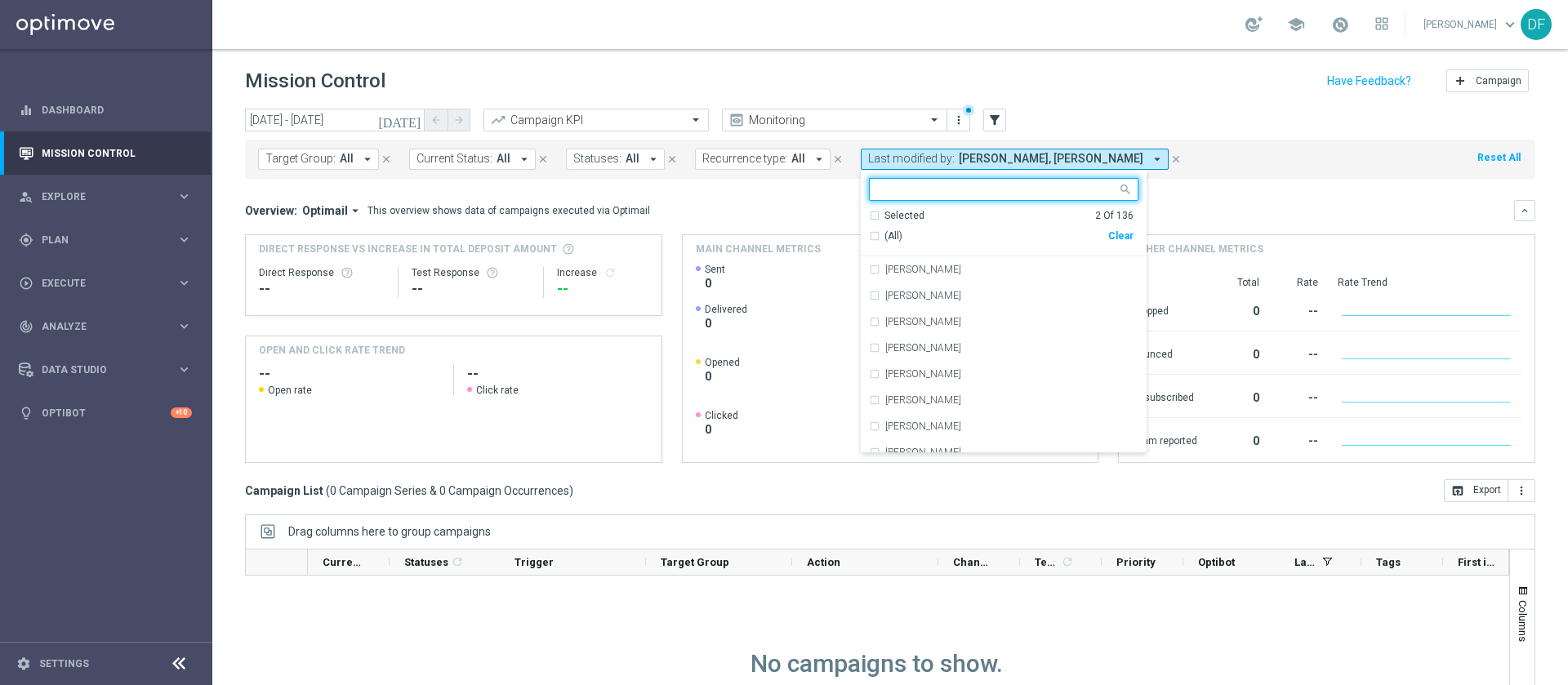
click at [0, 0] on div "Clear" at bounding box center [0, 0] width 0 height 0
click at [989, 187] on input "text" at bounding box center [997, 190] width 239 height 14
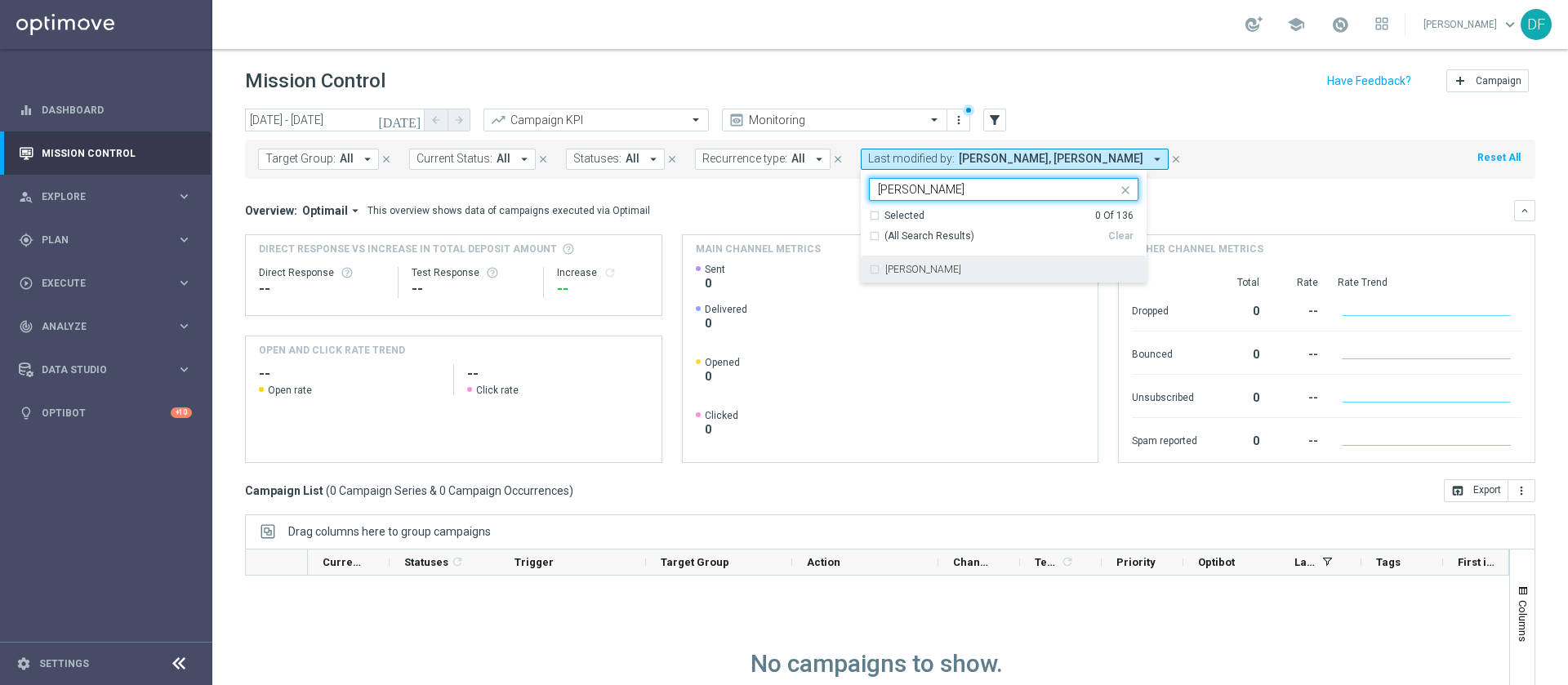
click at [957, 272] on div "[PERSON_NAME]" at bounding box center [1012, 269] width 253 height 9
type input "[PERSON_NAME]"
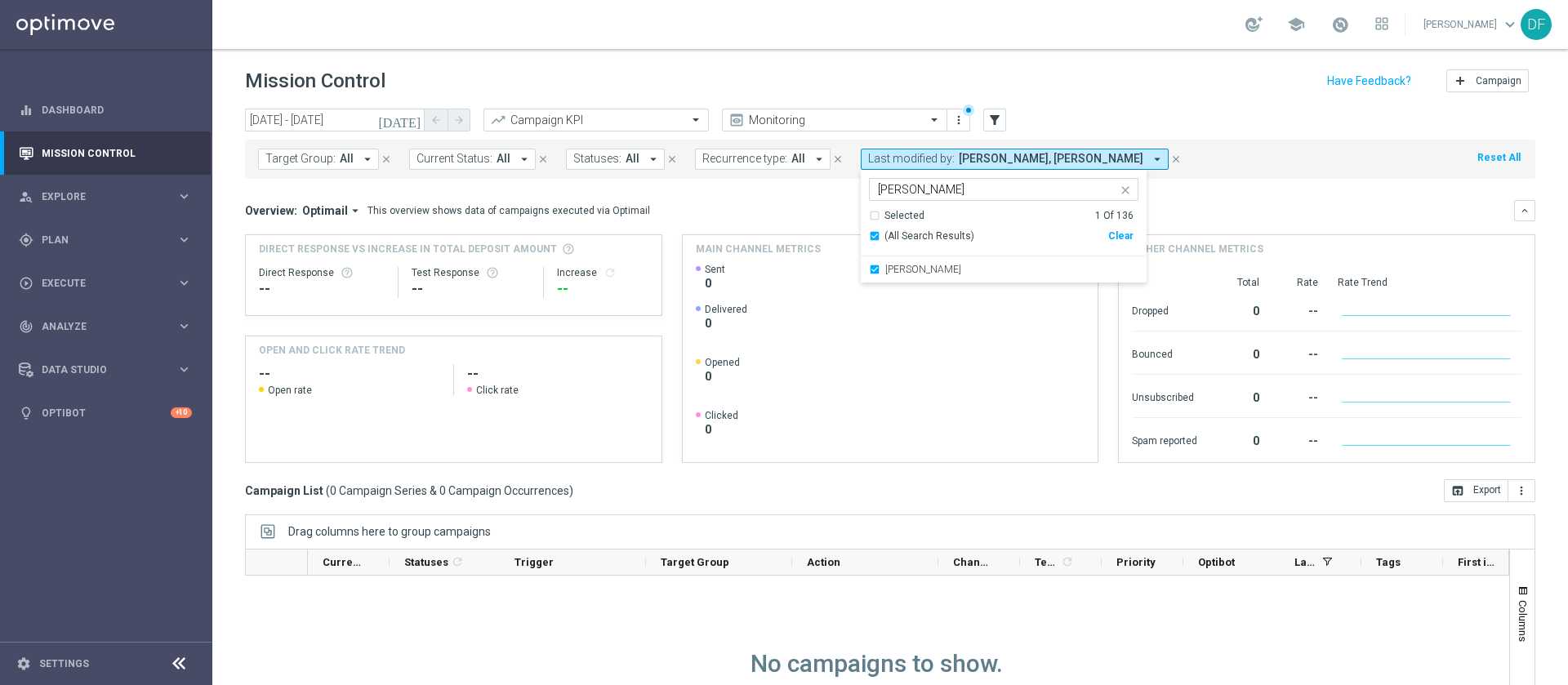
click at [1354, 125] on div "[DATE] [DATE] - [DATE] arrow_back arrow_forward Campaign KPI trending_up Monito…" at bounding box center [890, 121] width 1291 height 25
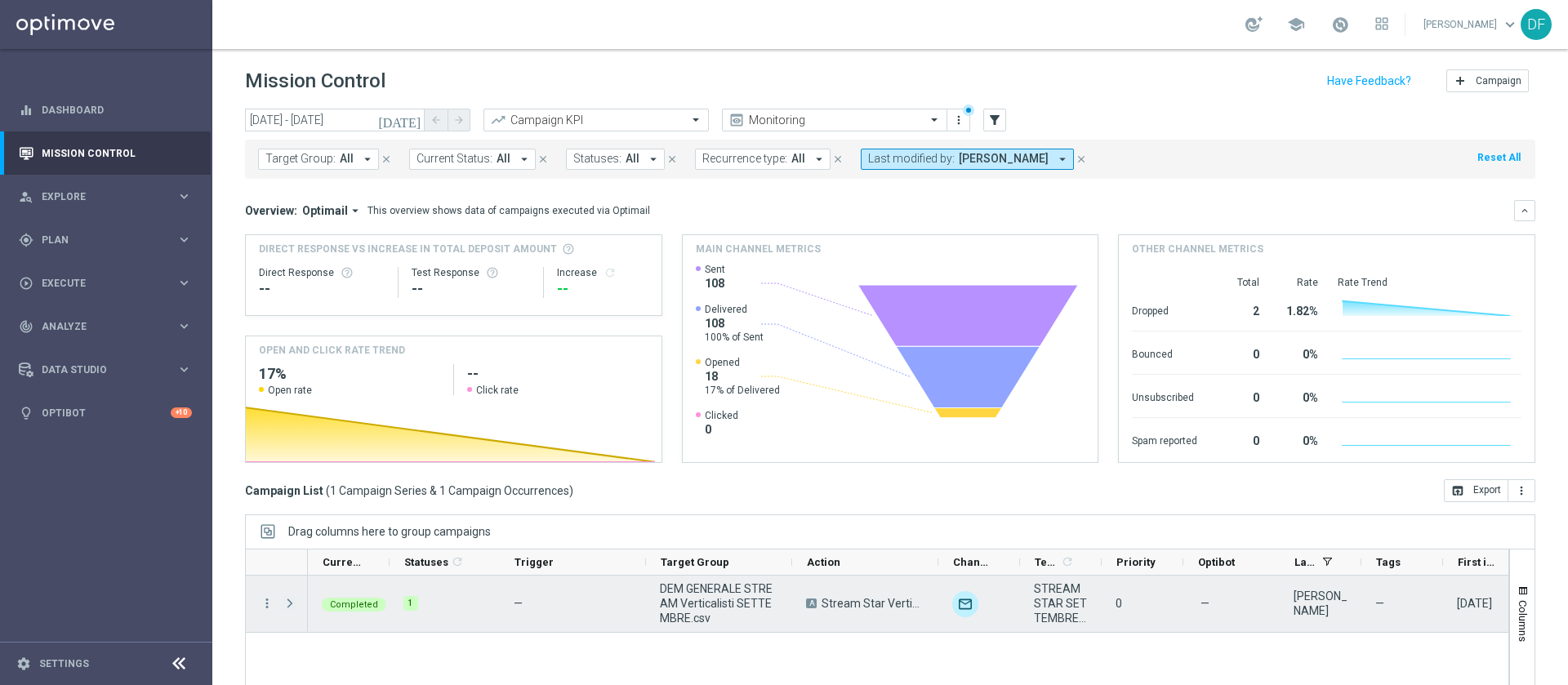
click at [289, 601] on span at bounding box center [289, 603] width 15 height 13
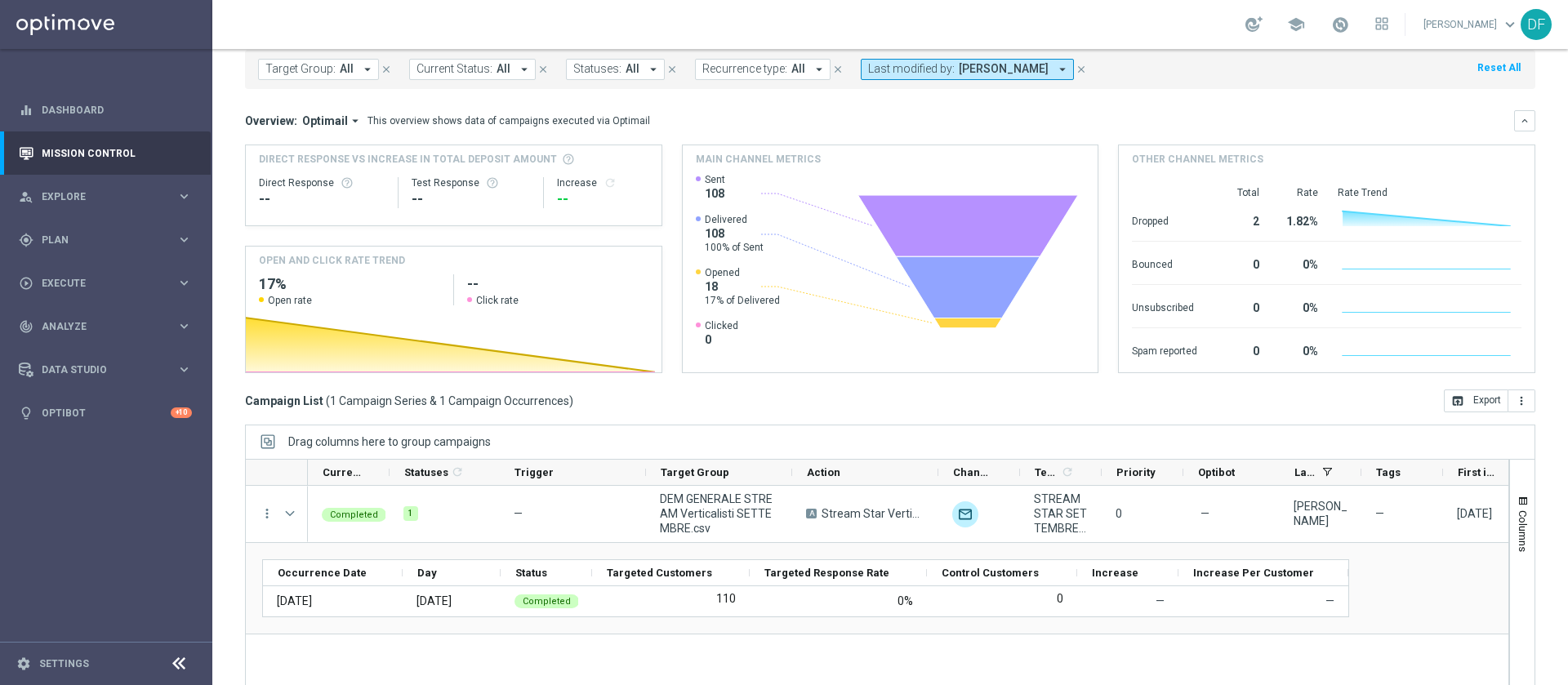
scroll to position [132, 0]
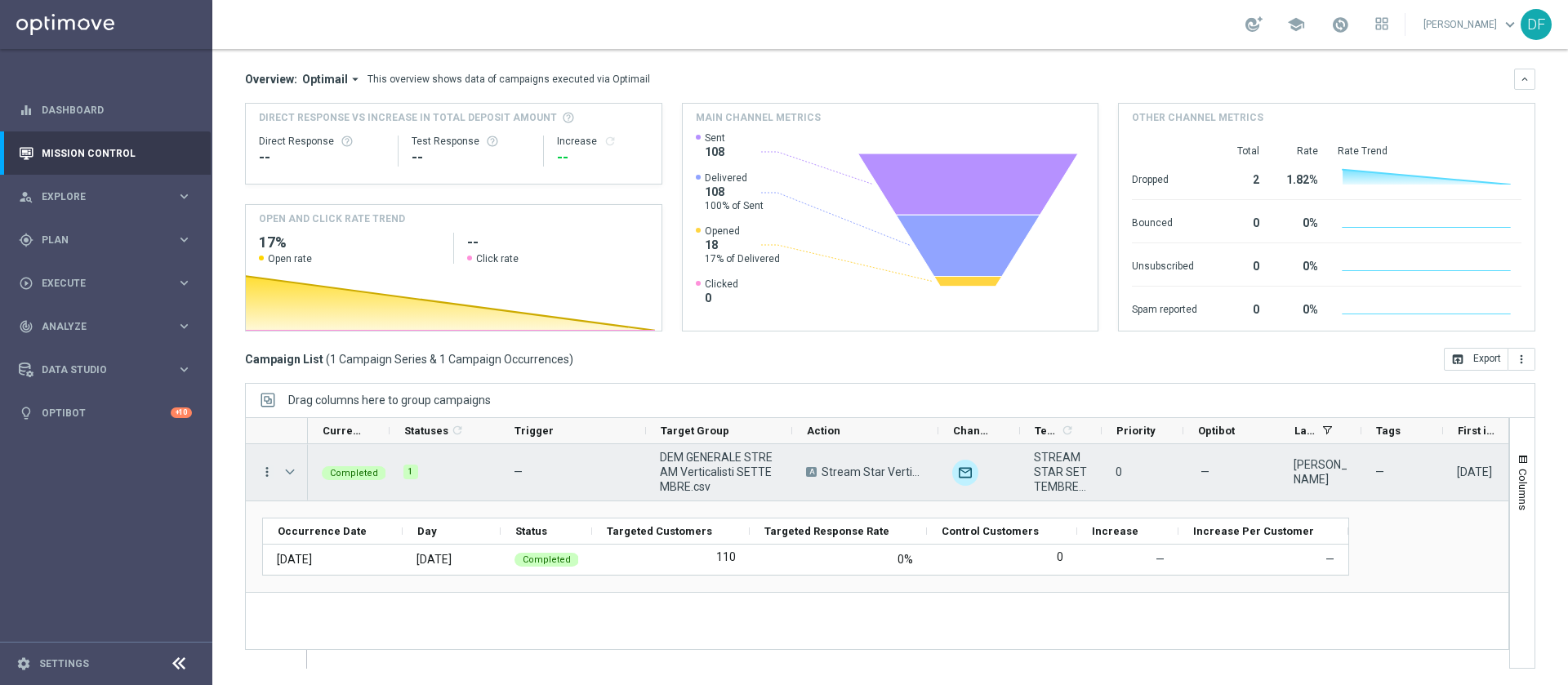
click at [271, 474] on icon "more_vert" at bounding box center [266, 472] width 15 height 15
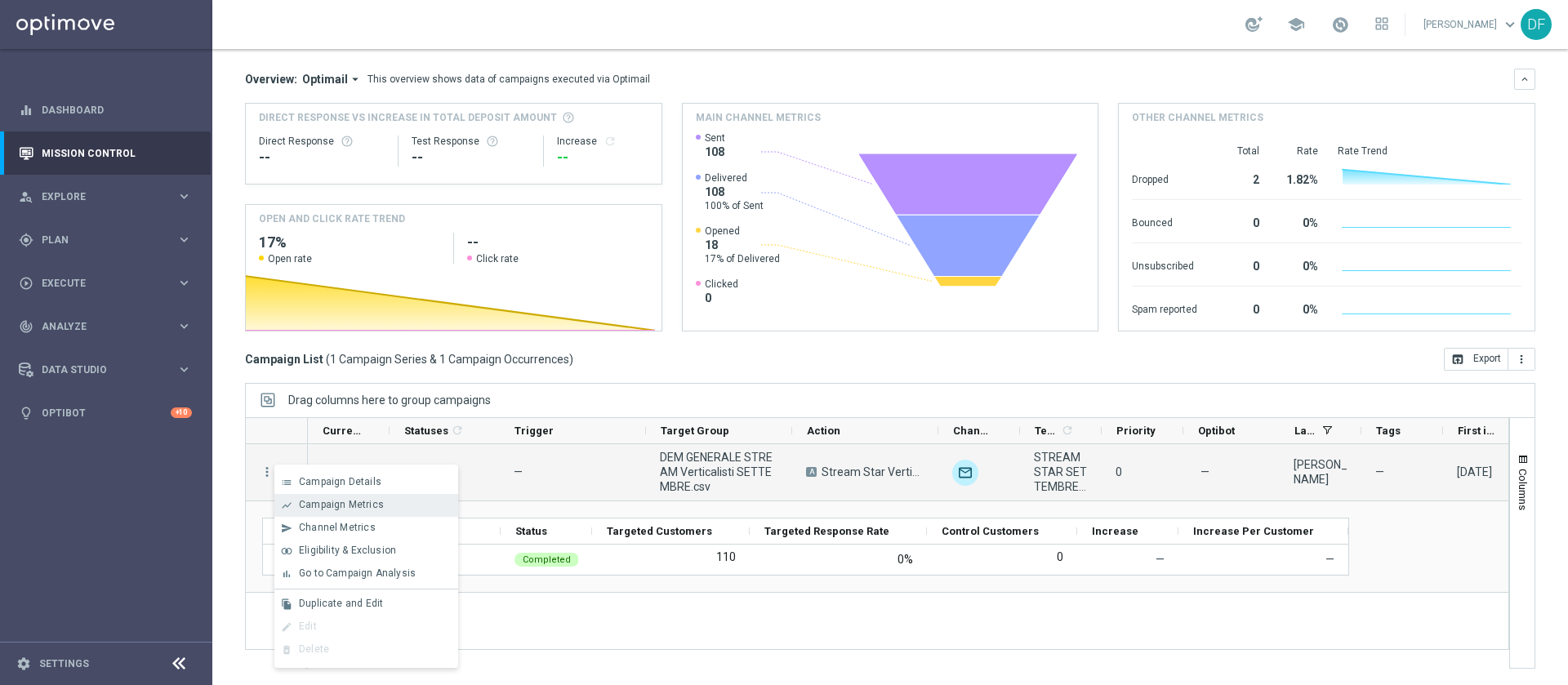
click at [328, 497] on div "show_chart Campaign Metrics" at bounding box center [366, 505] width 184 height 23
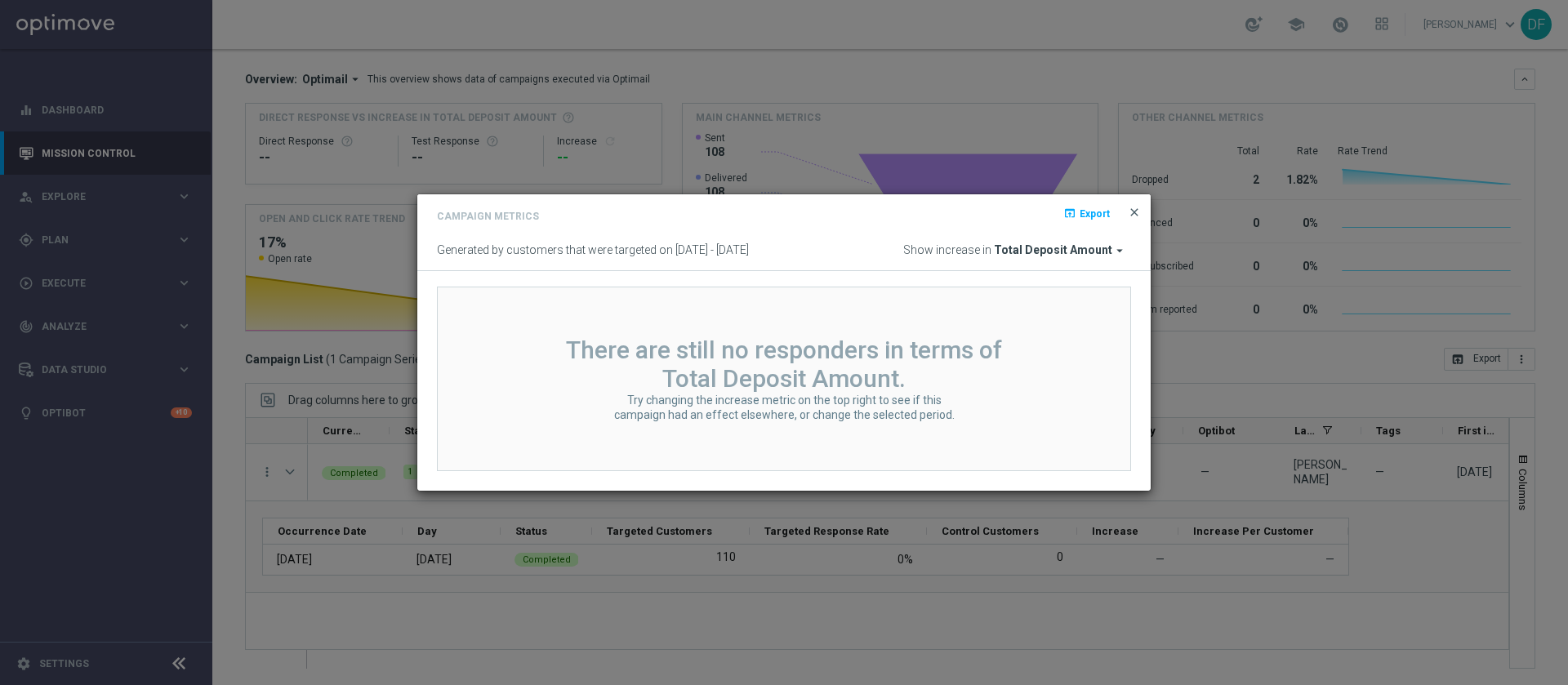
click at [1133, 212] on span "close" at bounding box center [1134, 211] width 13 height 13
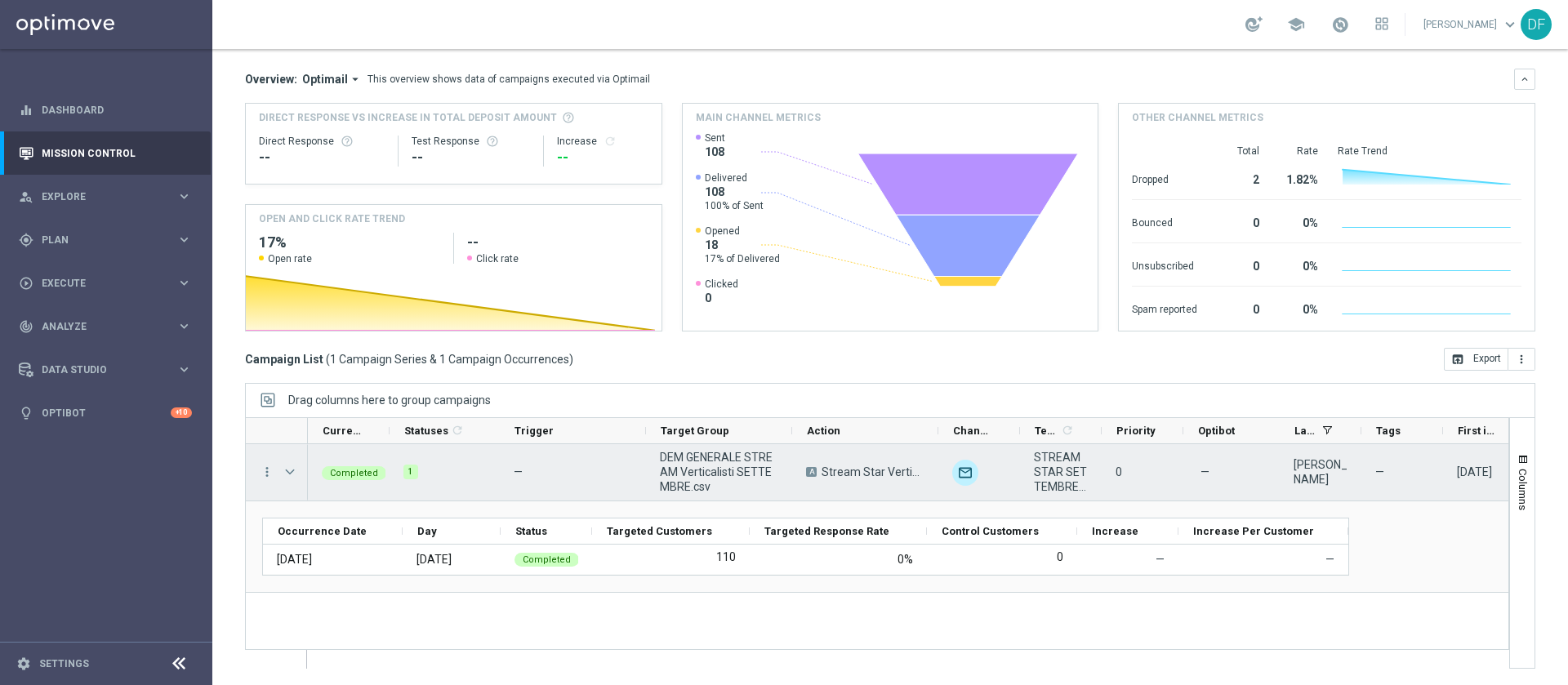
click at [289, 472] on span "Press SPACE to select this row." at bounding box center [289, 472] width 15 height 13
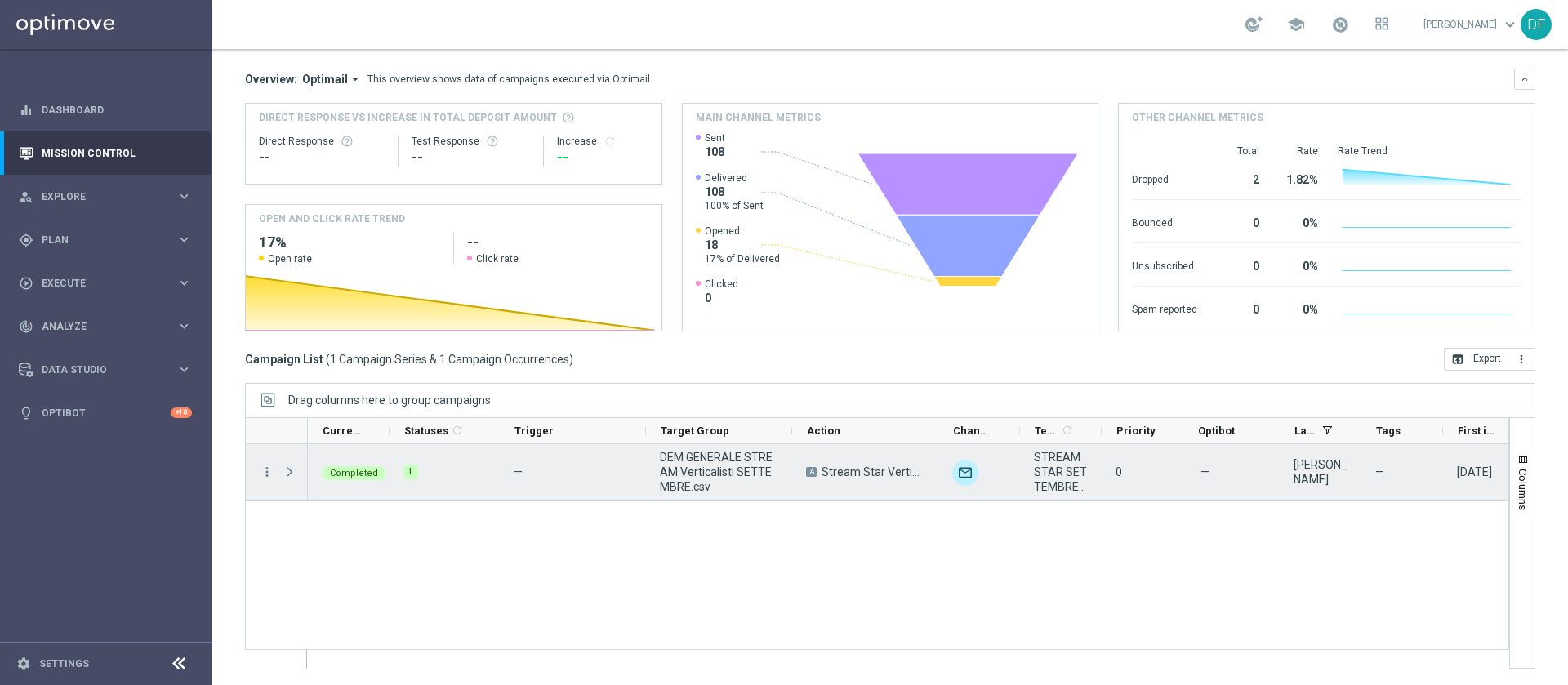
click at [289, 472] on span "Press SPACE to select this row." at bounding box center [289, 472] width 15 height 13
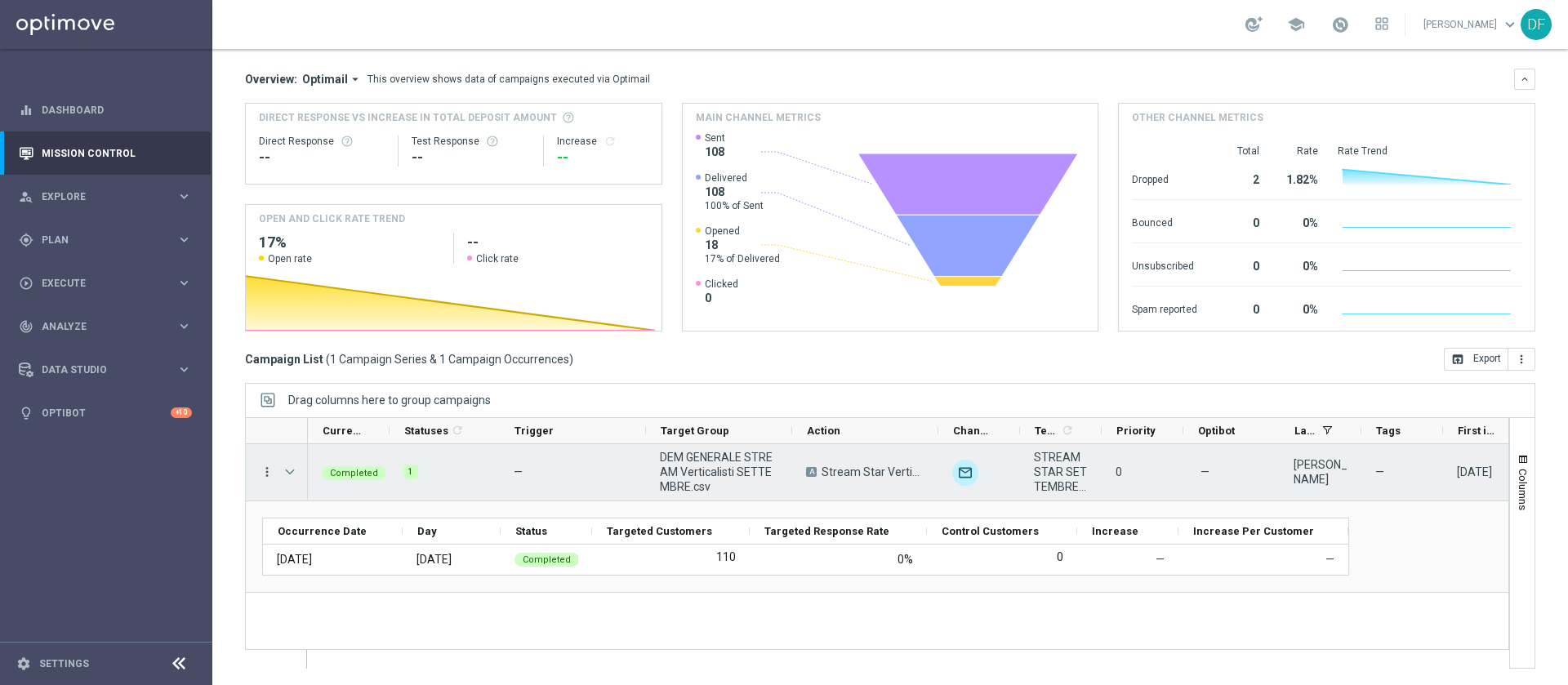
click at [268, 471] on icon "more_vert" at bounding box center [266, 472] width 15 height 15
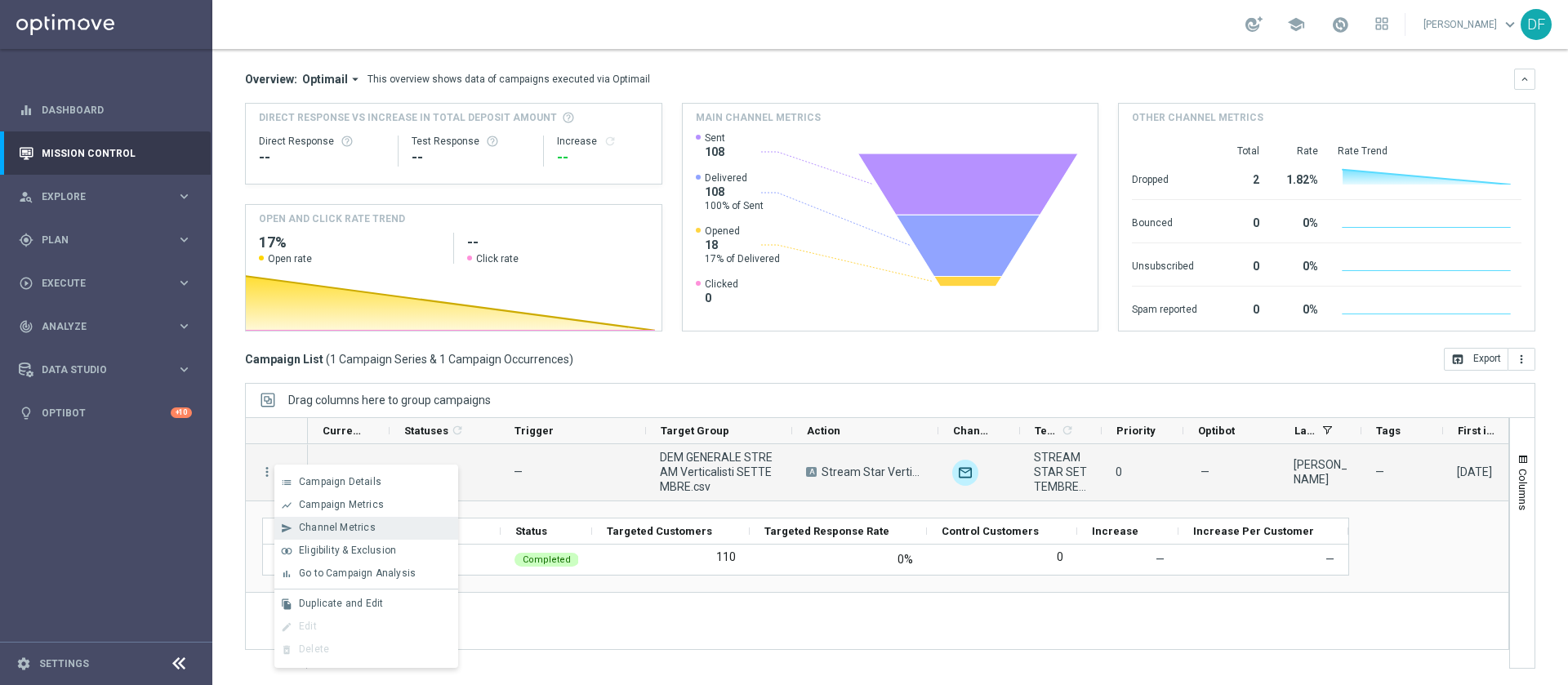
click at [336, 528] on span "Channel Metrics" at bounding box center [337, 527] width 77 height 11
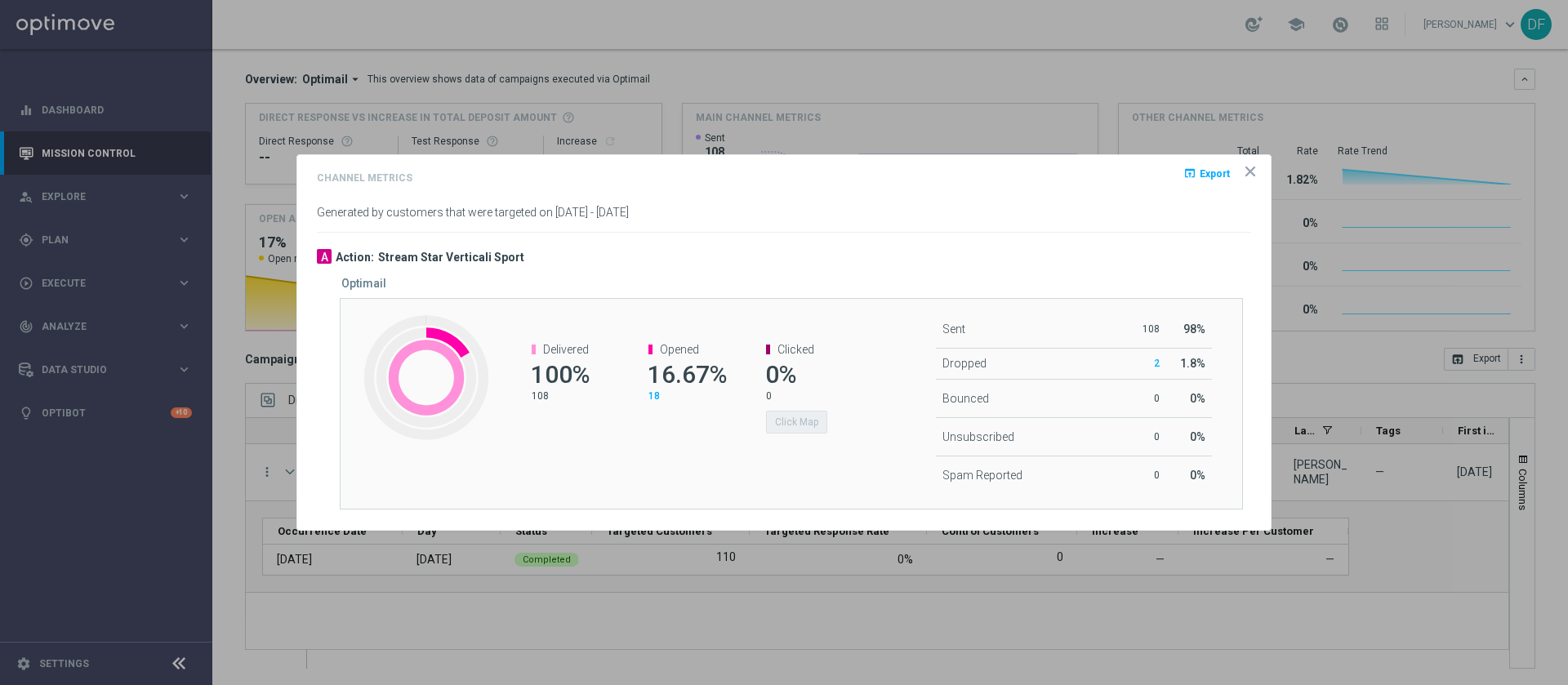
click at [1254, 171] on icon "icon" at bounding box center [1249, 171] width 16 height 16
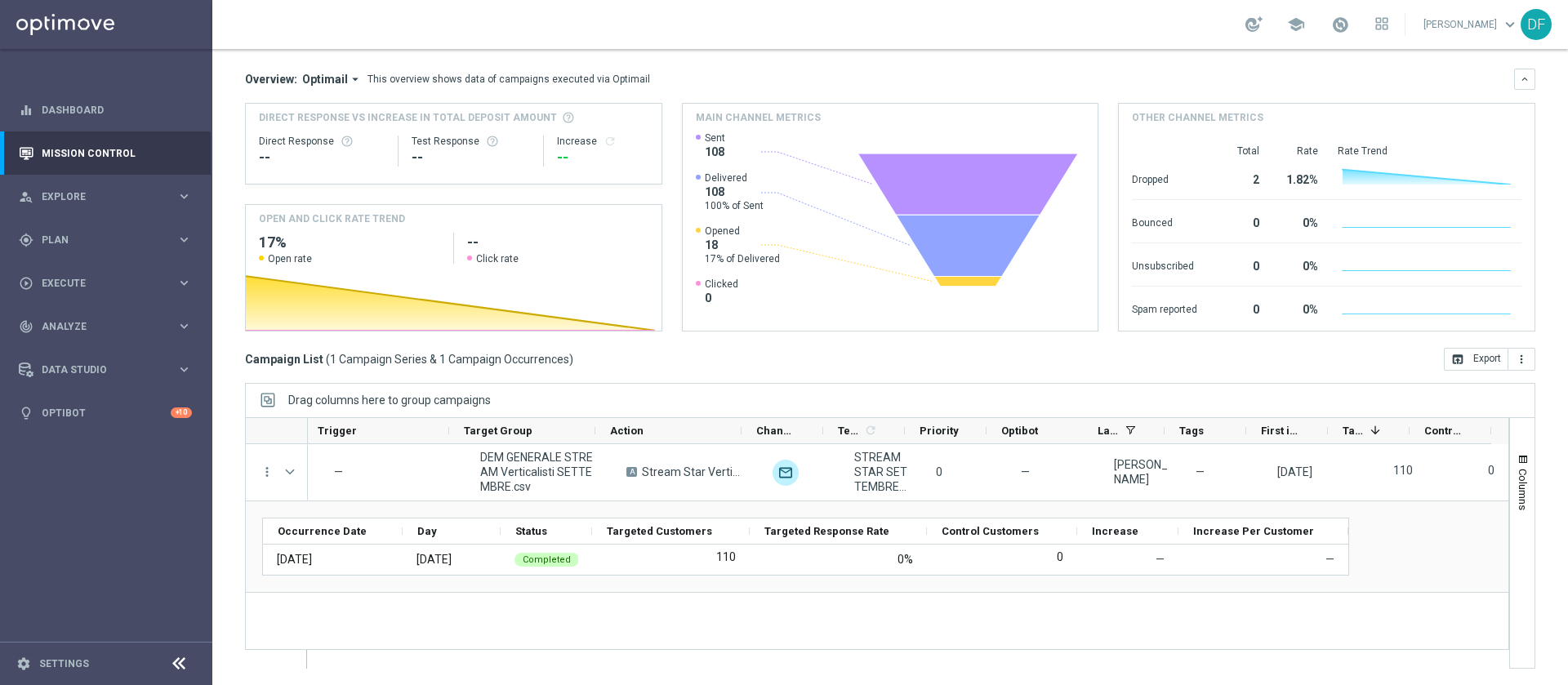
scroll to position [0, 0]
